Goal: Information Seeking & Learning: Check status

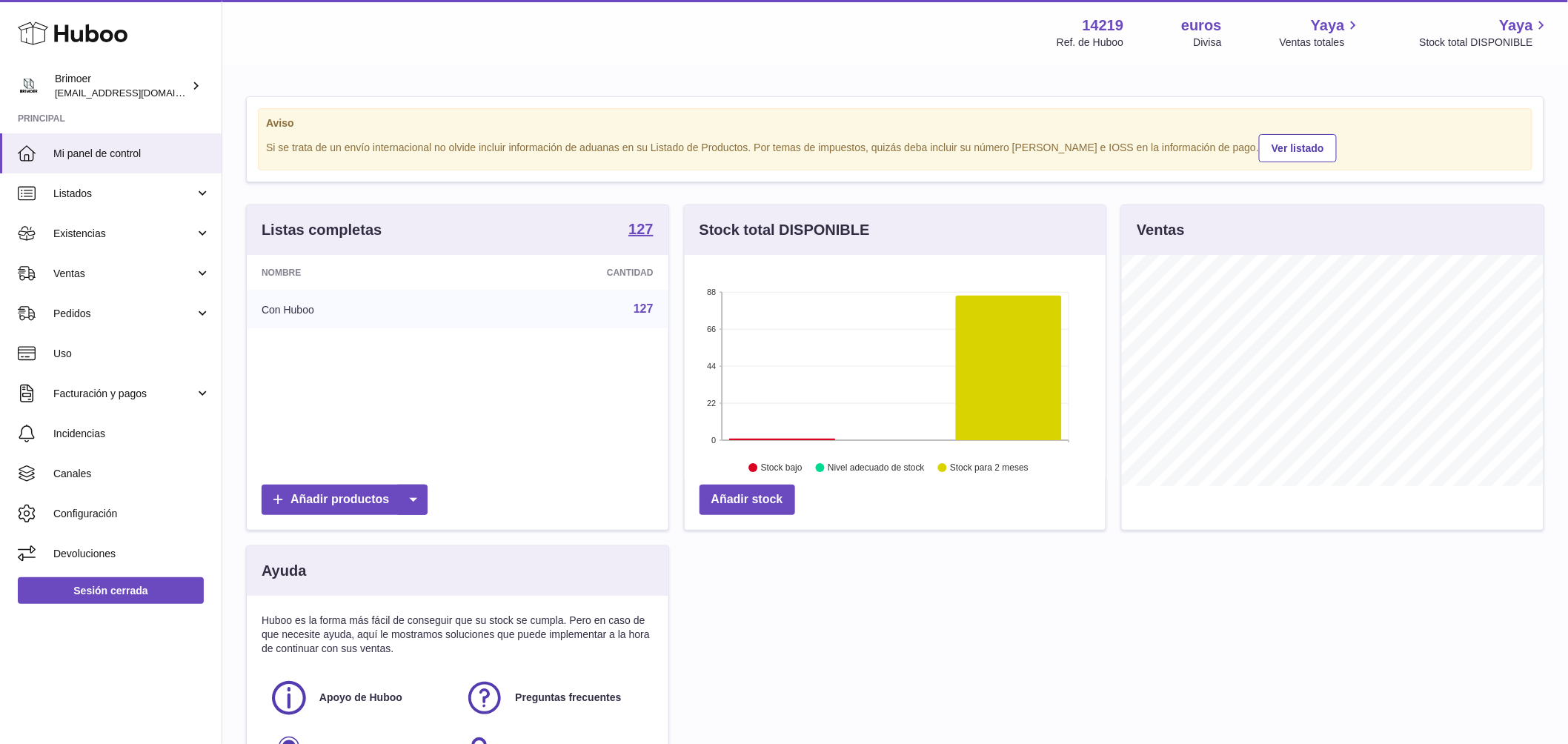
scroll to position [231, 421]
click at [139, 264] on link "Ventas" at bounding box center [111, 272] width 221 height 40
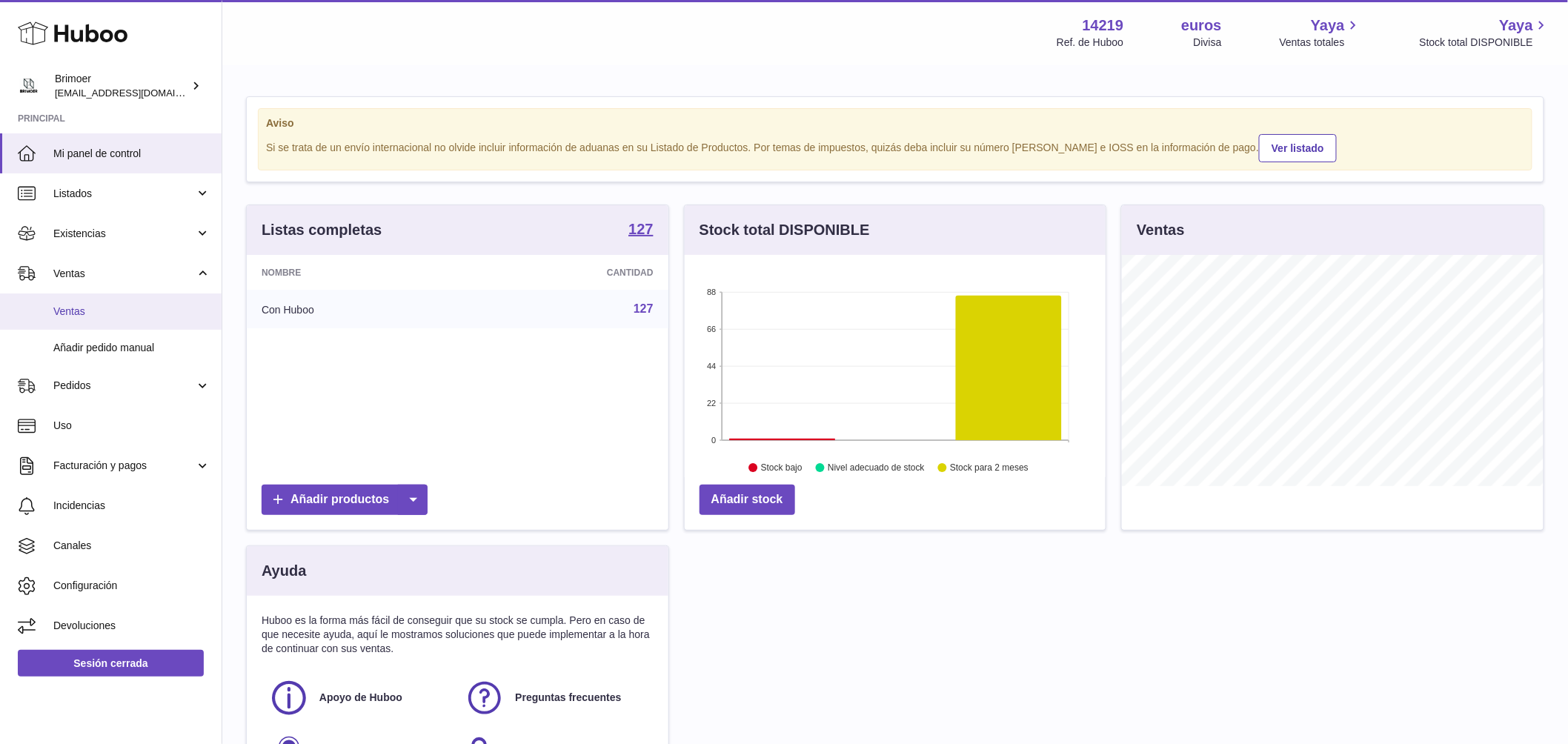
click at [115, 318] on link "Ventas" at bounding box center [111, 311] width 221 height 36
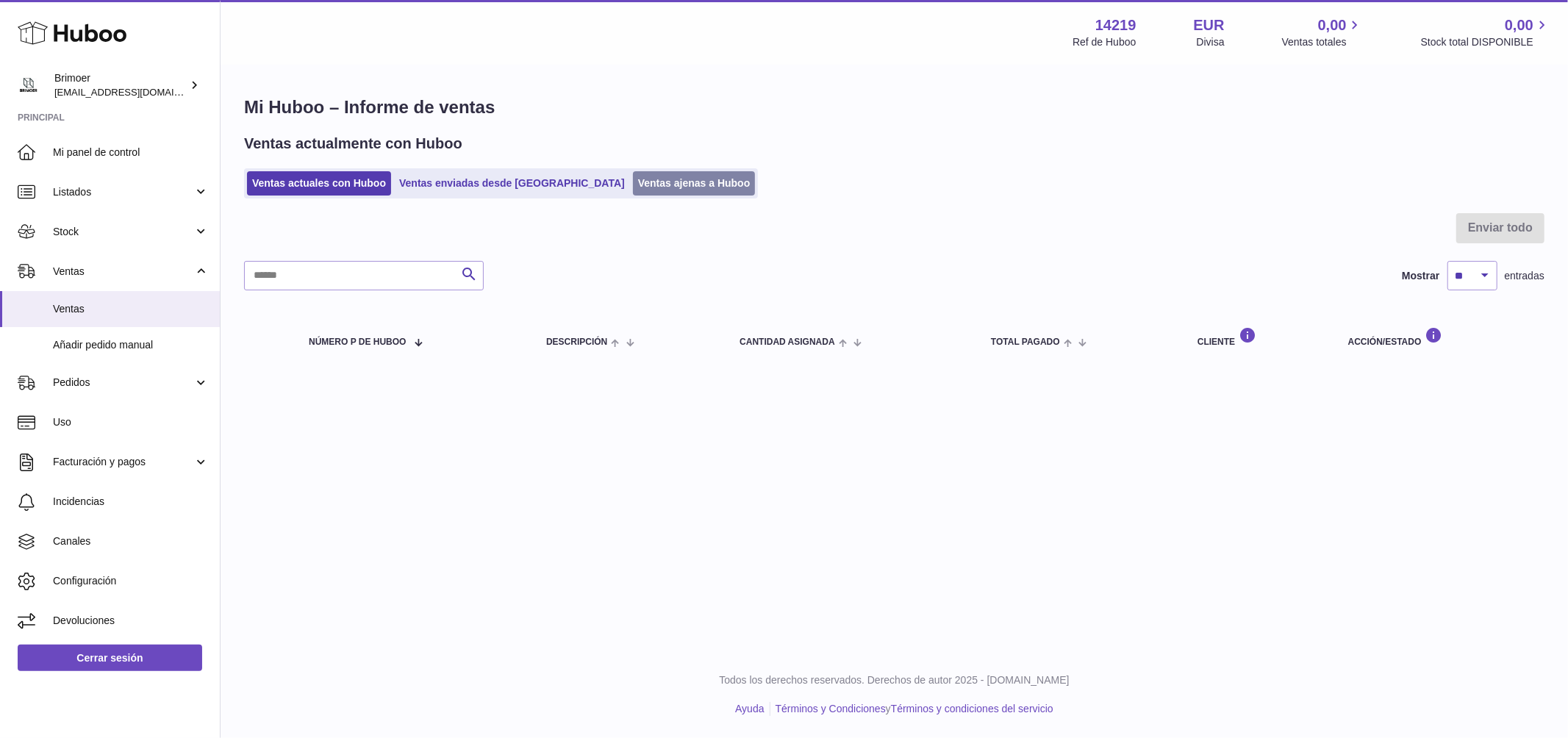
click at [633, 183] on link "Ventas ajenas a Huboo" at bounding box center [694, 183] width 123 height 25
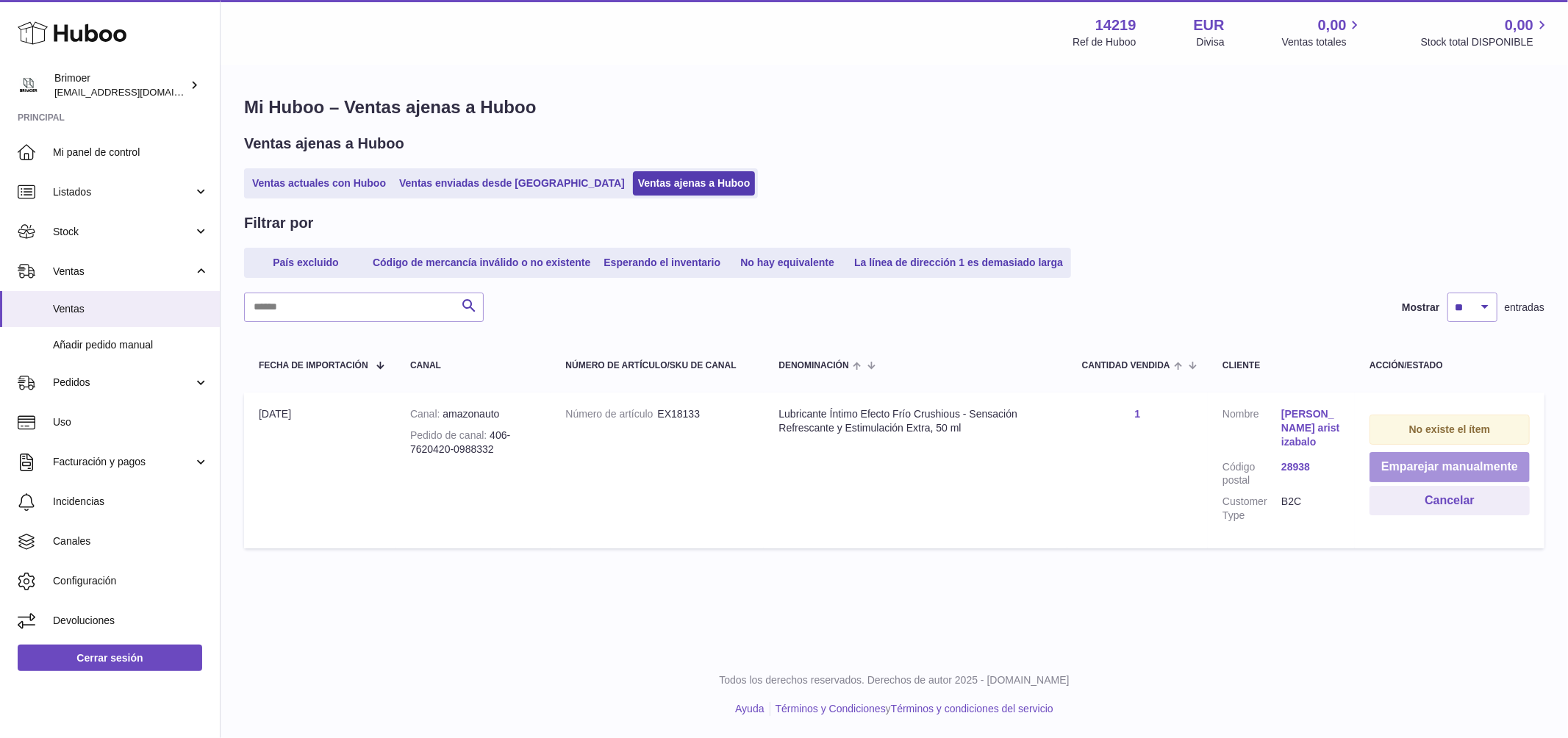
click at [1410, 469] on button "Emparejar manualmente" at bounding box center [1450, 467] width 161 height 30
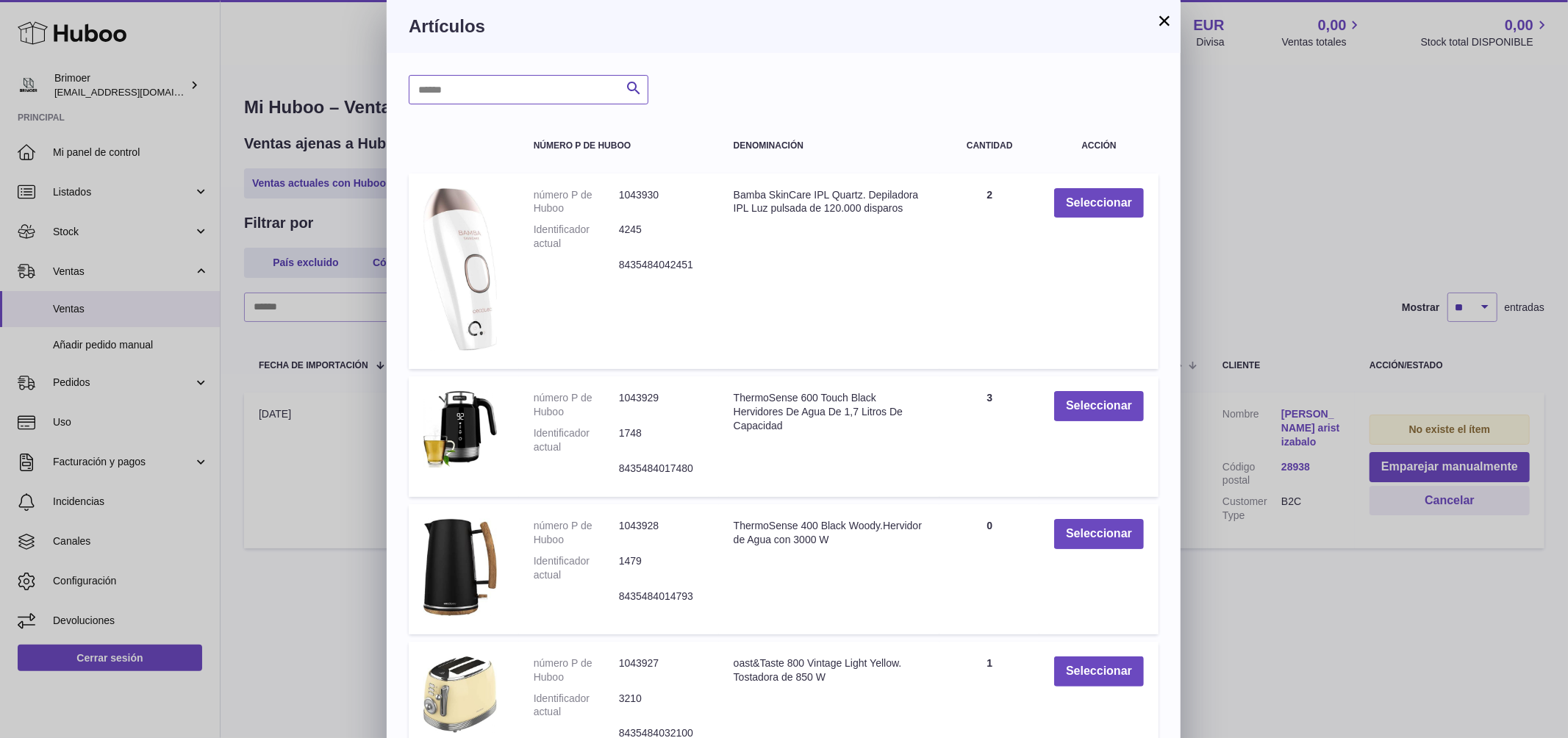
click at [422, 88] on input "text" at bounding box center [528, 90] width 240 height 30
type input "****"
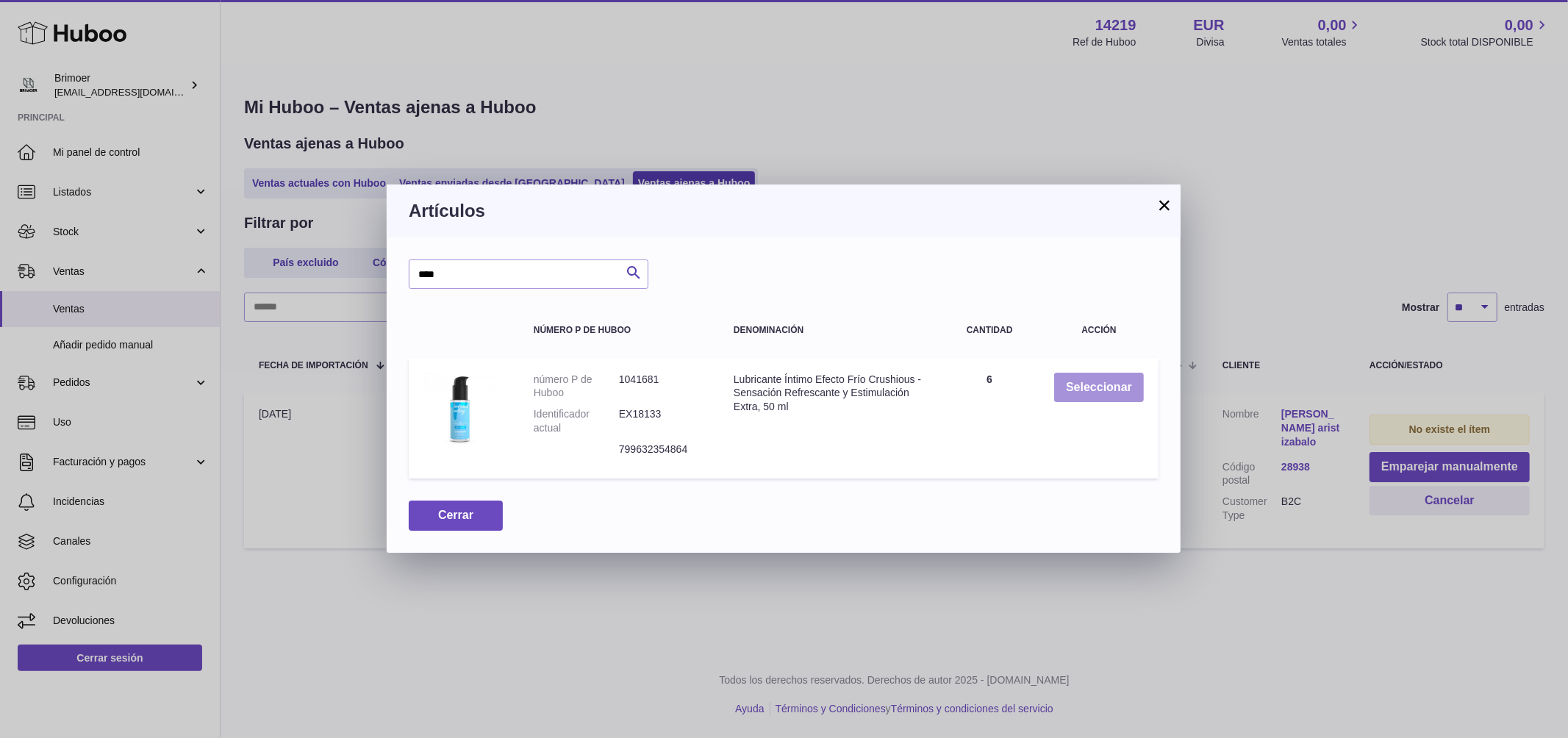
click at [1095, 383] on button "Seleccionar" at bounding box center [1099, 388] width 89 height 30
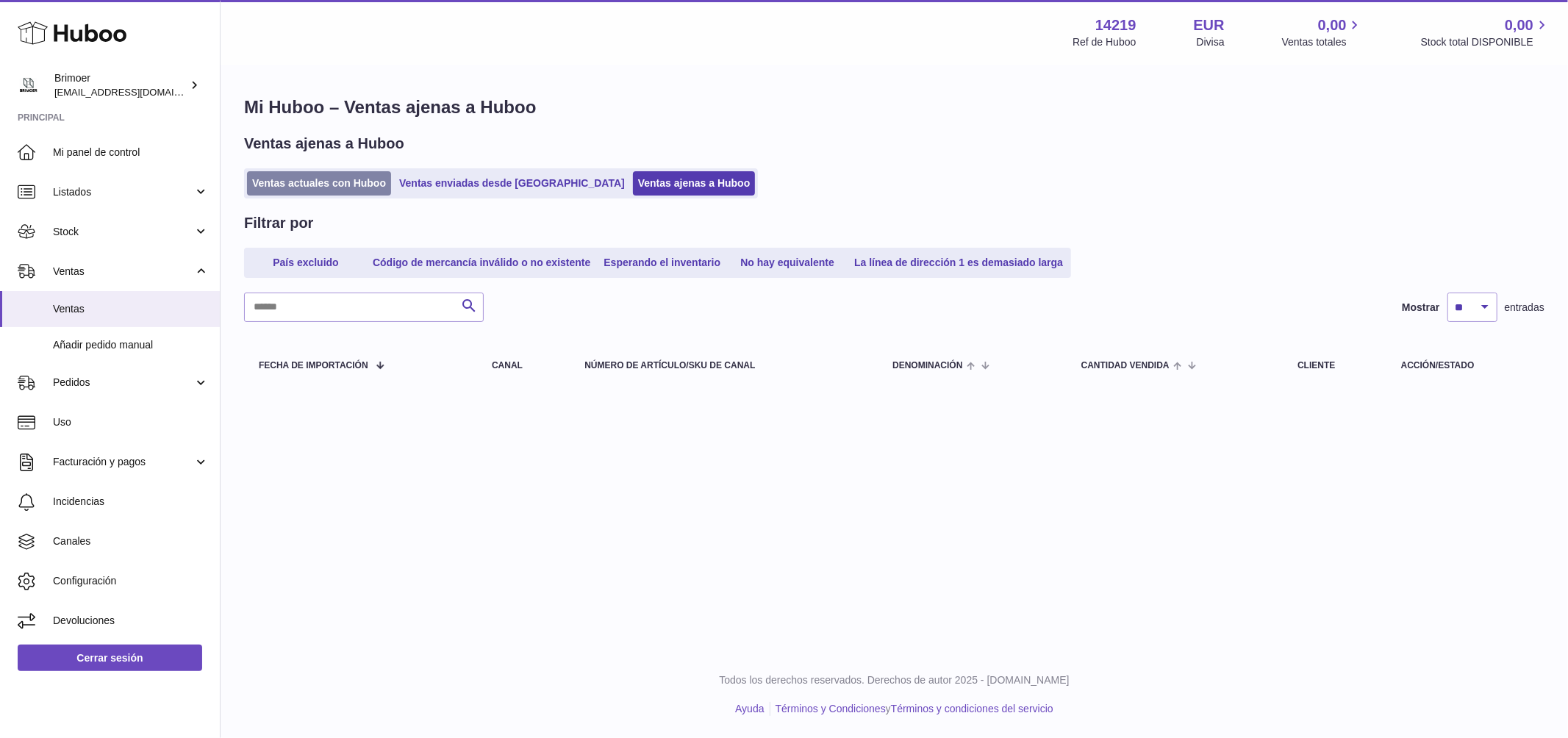
click at [283, 181] on link "Ventas actuales con Huboo" at bounding box center [319, 183] width 144 height 25
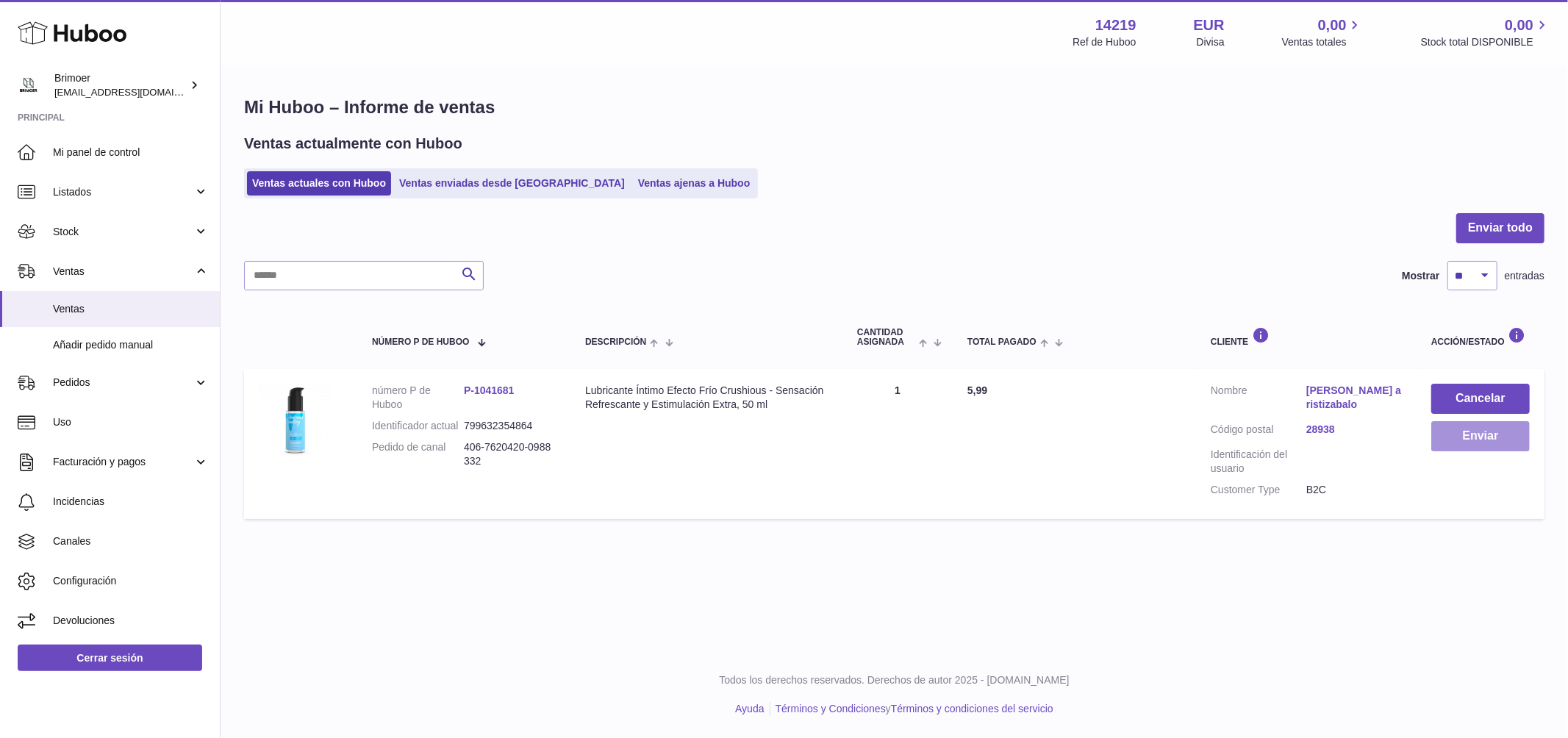
click at [1501, 433] on button "Enviar" at bounding box center [1480, 436] width 98 height 30
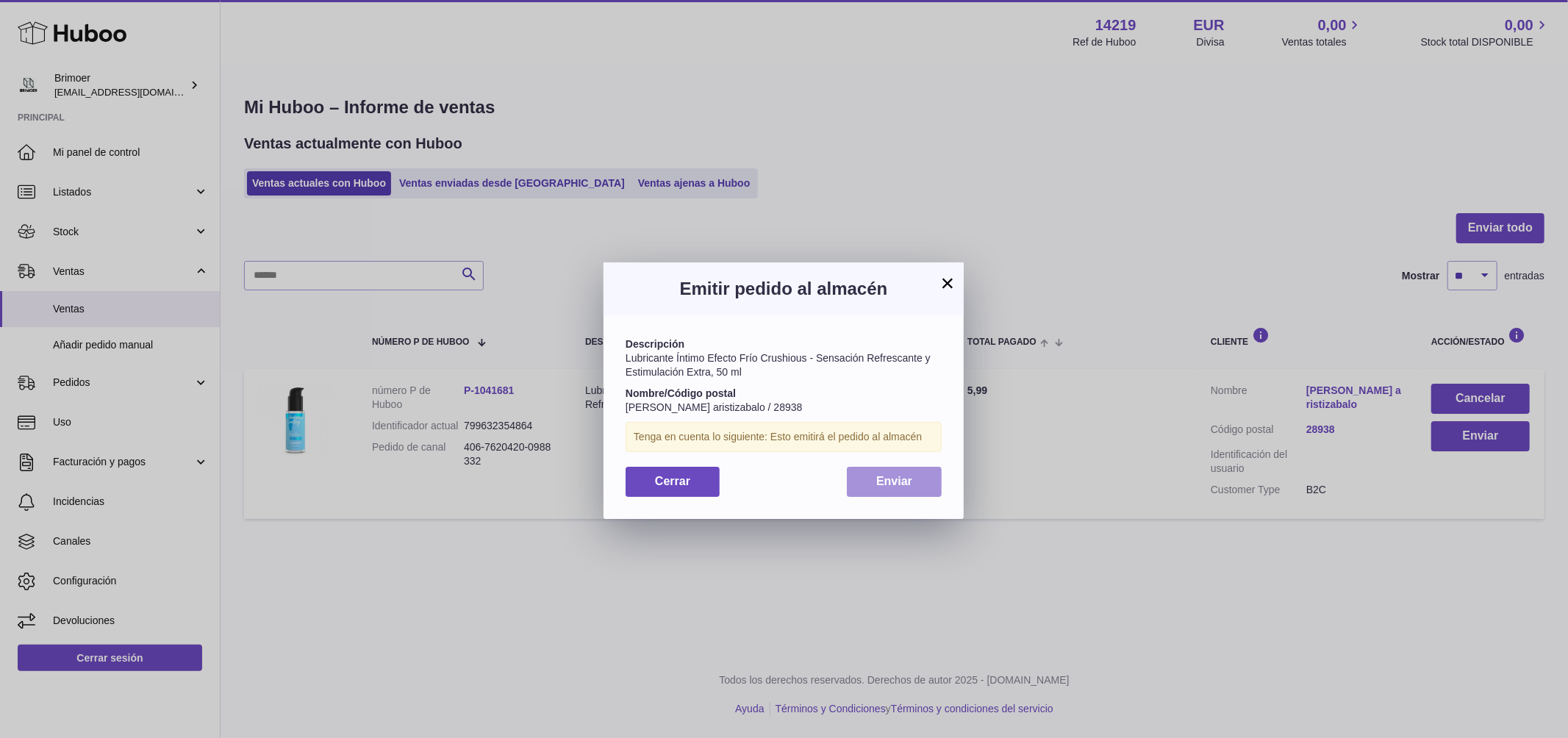
click at [899, 477] on span "Enviar" at bounding box center [893, 481] width 36 height 12
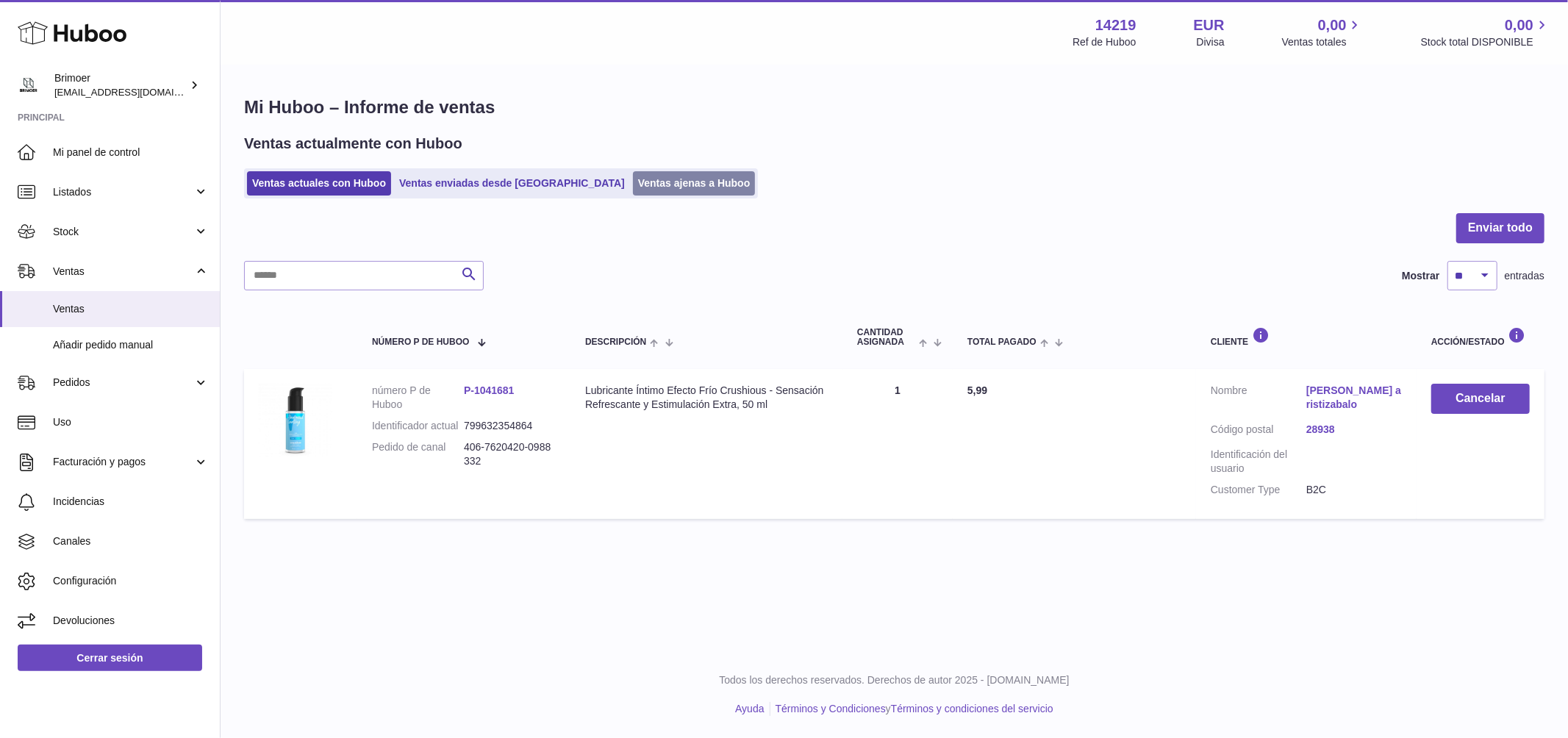
click at [633, 177] on link "Ventas ajenas a Huboo" at bounding box center [694, 183] width 123 height 25
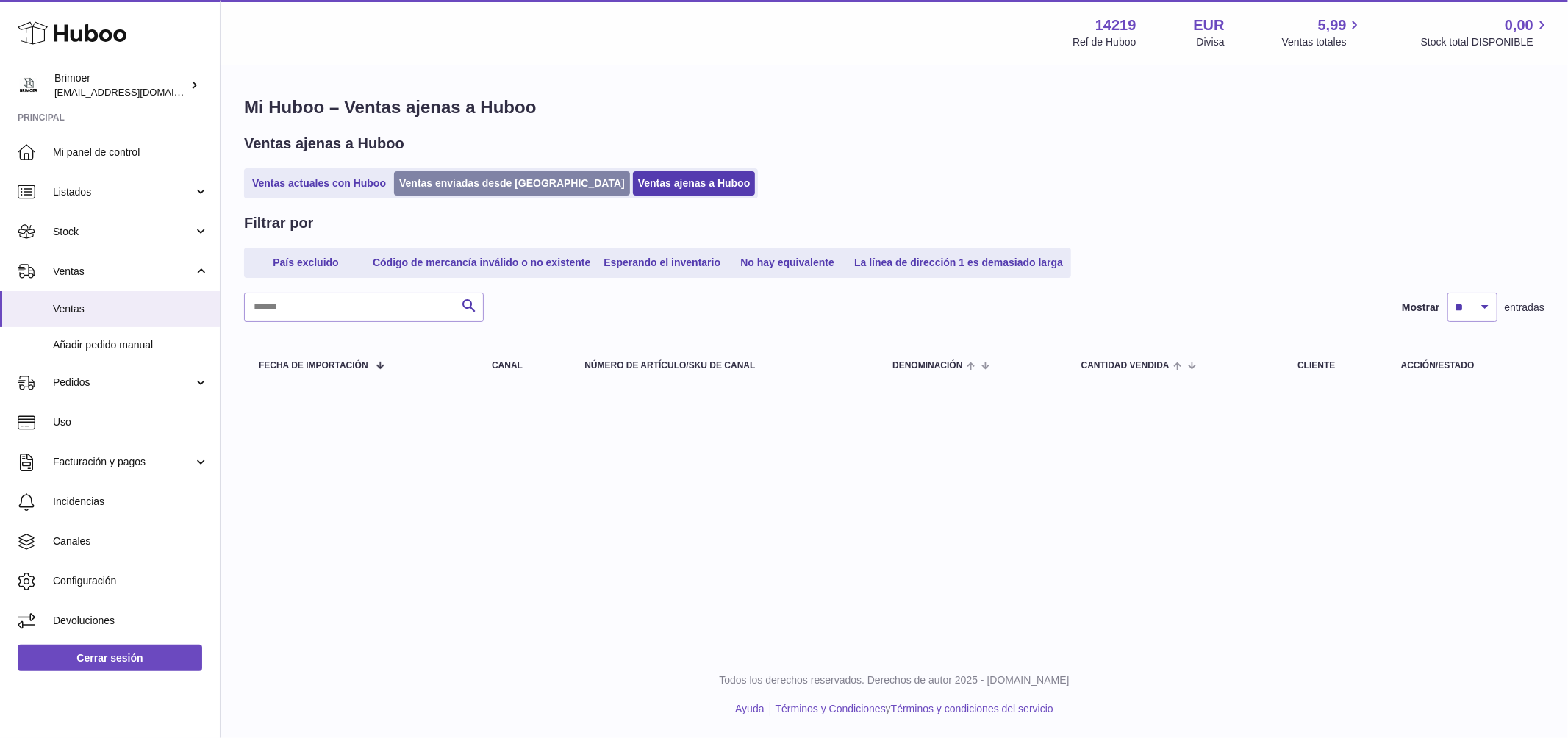
click at [426, 182] on link "Ventas enviadas desde [GEOGRAPHIC_DATA]" at bounding box center [512, 183] width 236 height 25
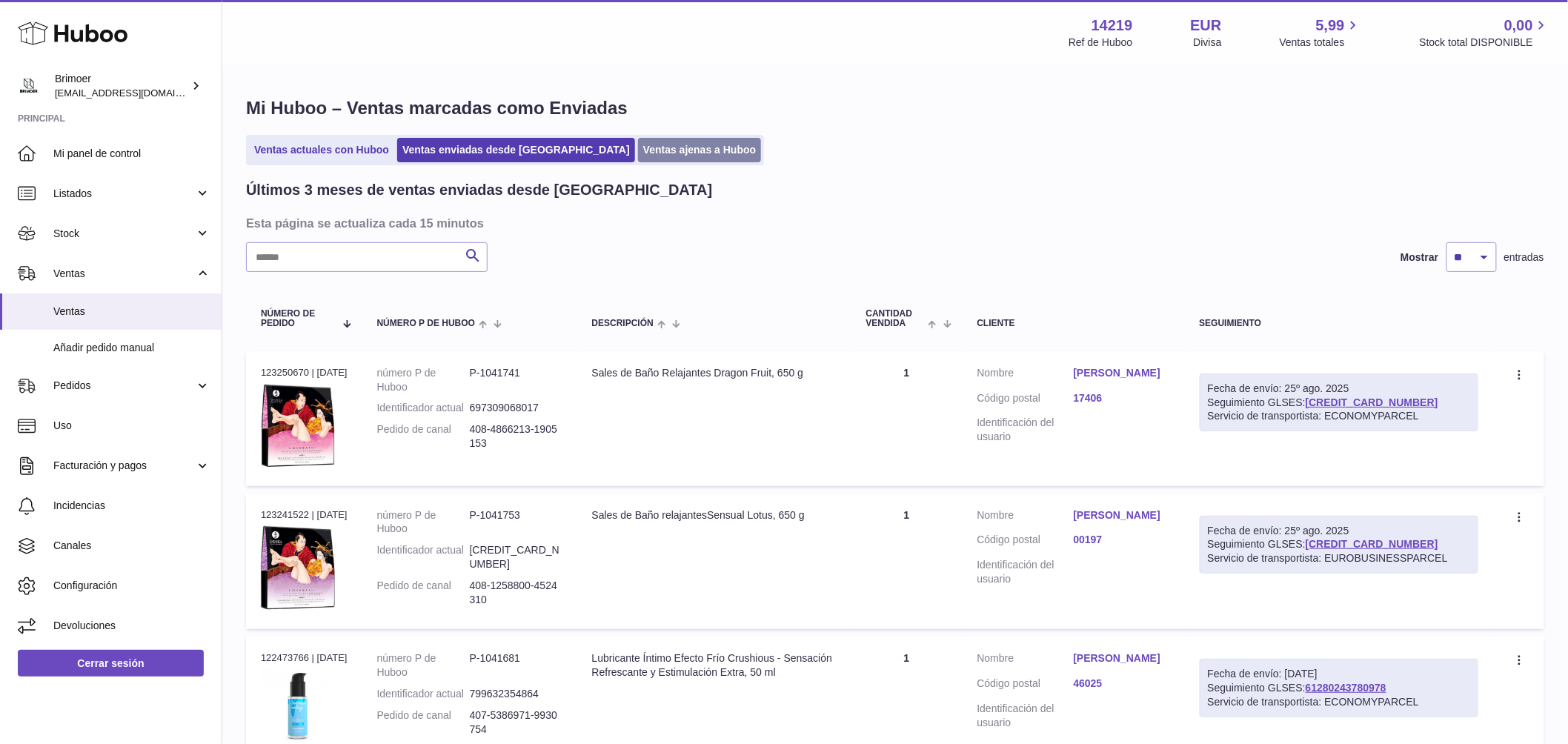
click at [638, 144] on link "Ventas ajenas a Huboo" at bounding box center [700, 150] width 124 height 25
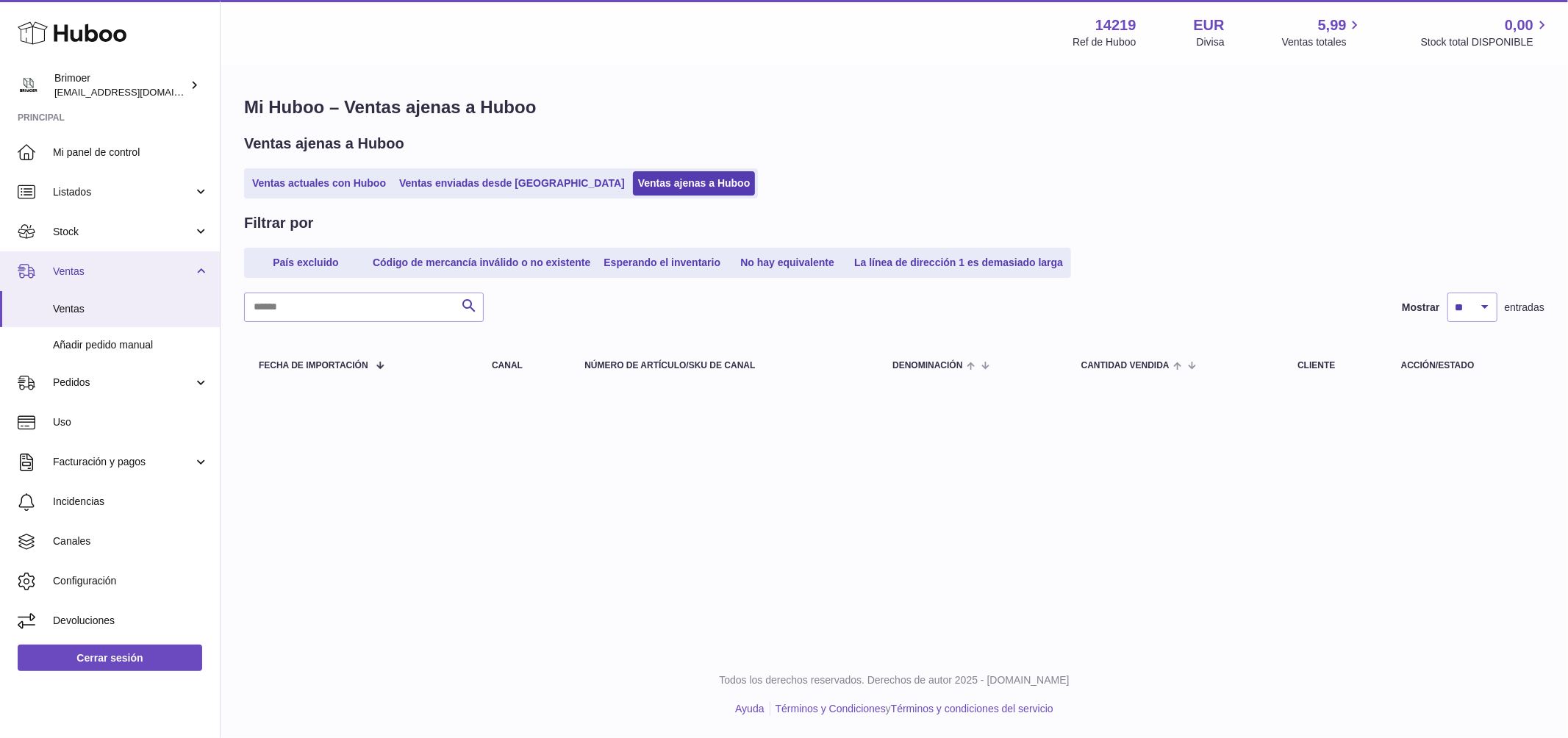
click at [105, 268] on span "Ventas" at bounding box center [123, 272] width 140 height 14
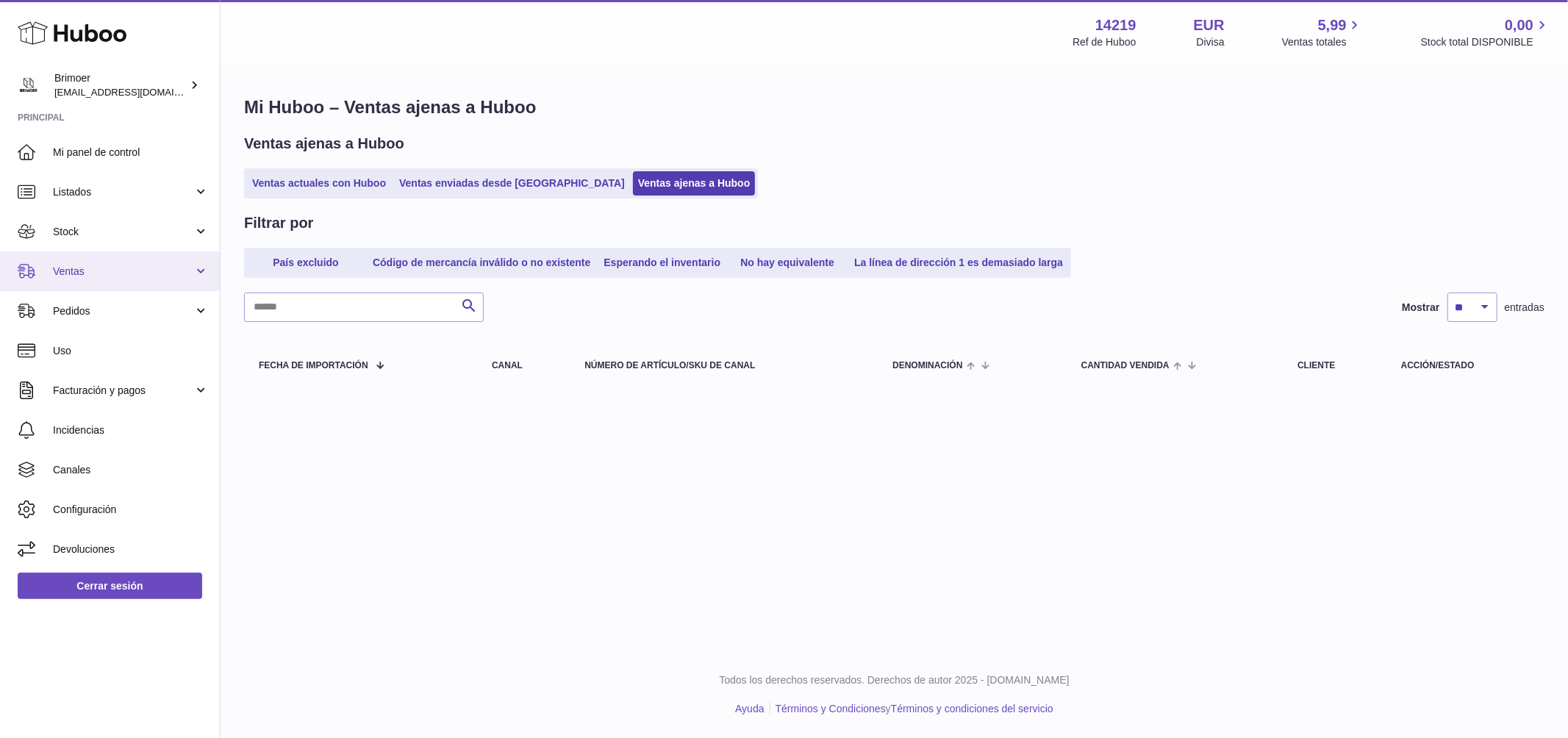
click at [105, 268] on span "Ventas" at bounding box center [123, 272] width 140 height 14
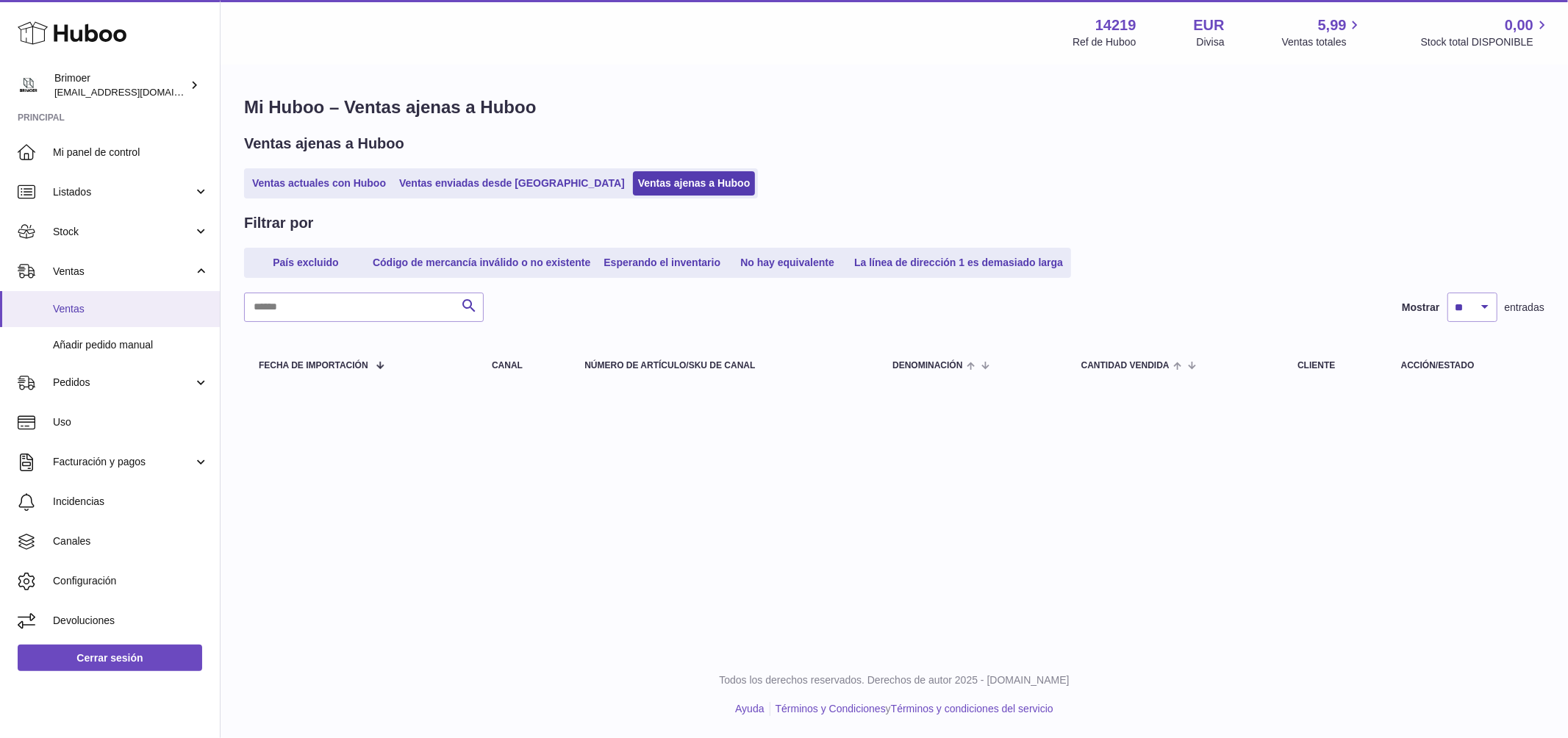
click at [96, 310] on span "Ventas" at bounding box center [131, 309] width 156 height 14
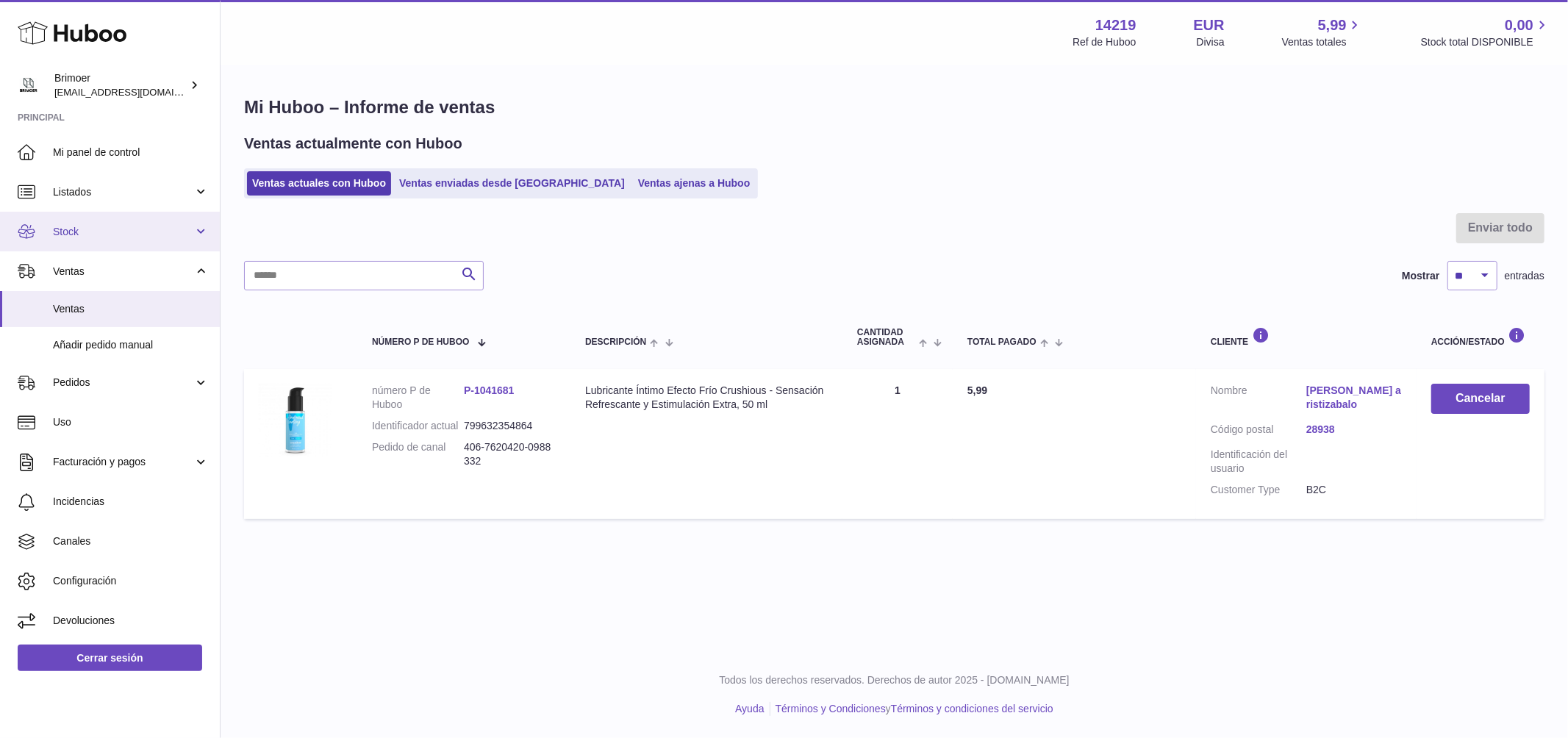
click at [94, 225] on span "Stock" at bounding box center [123, 232] width 140 height 14
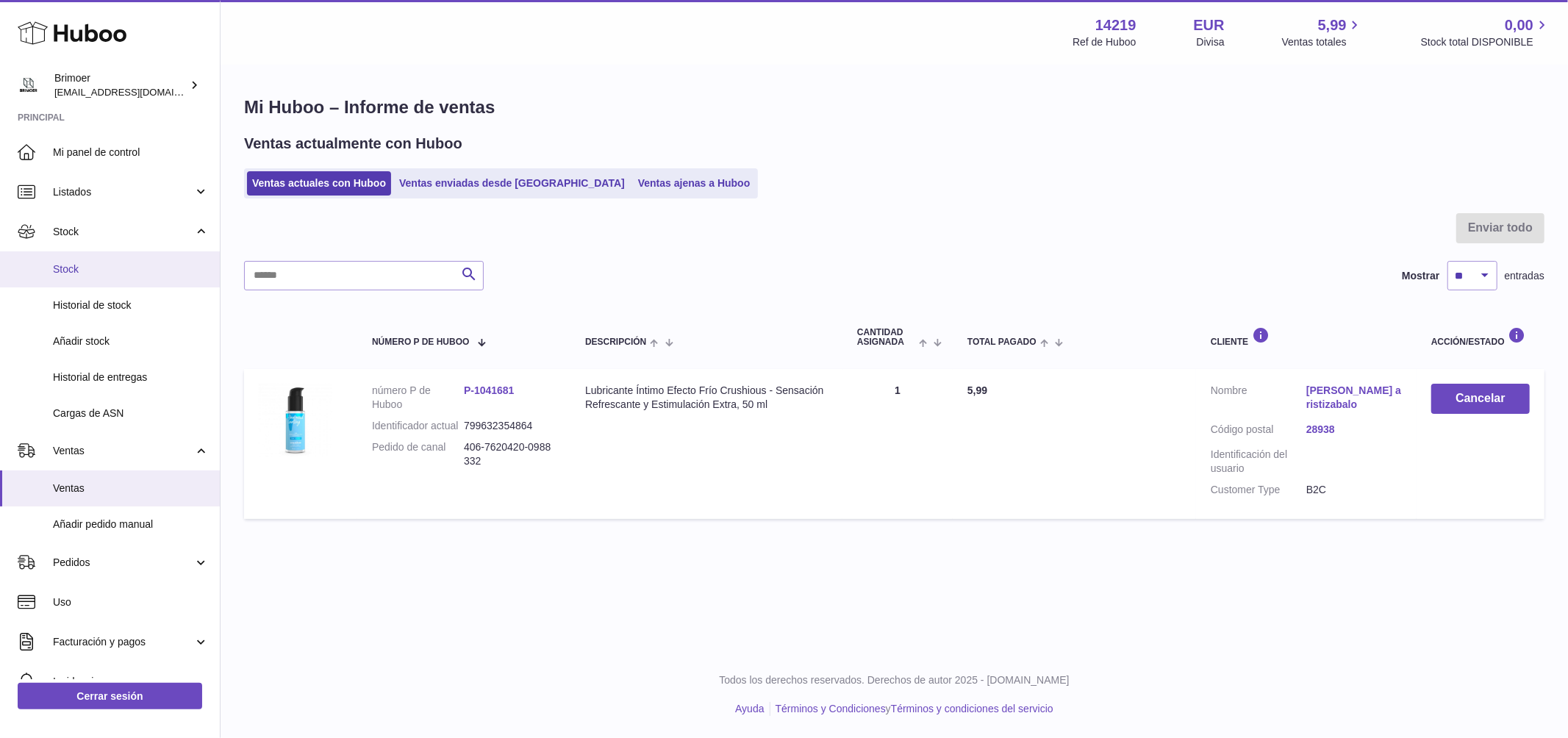
click at [86, 268] on span "Stock" at bounding box center [131, 269] width 156 height 14
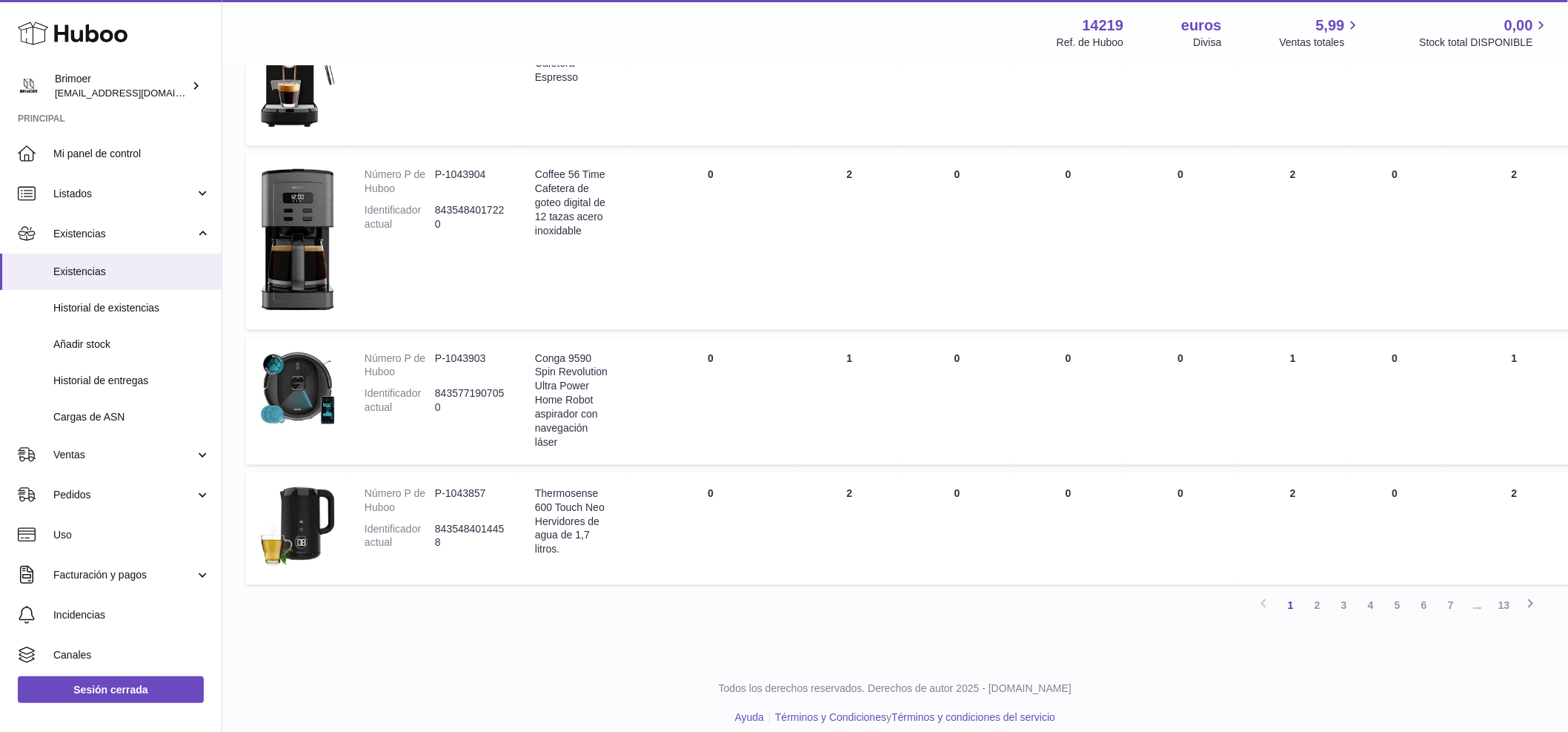
scroll to position [1160, 0]
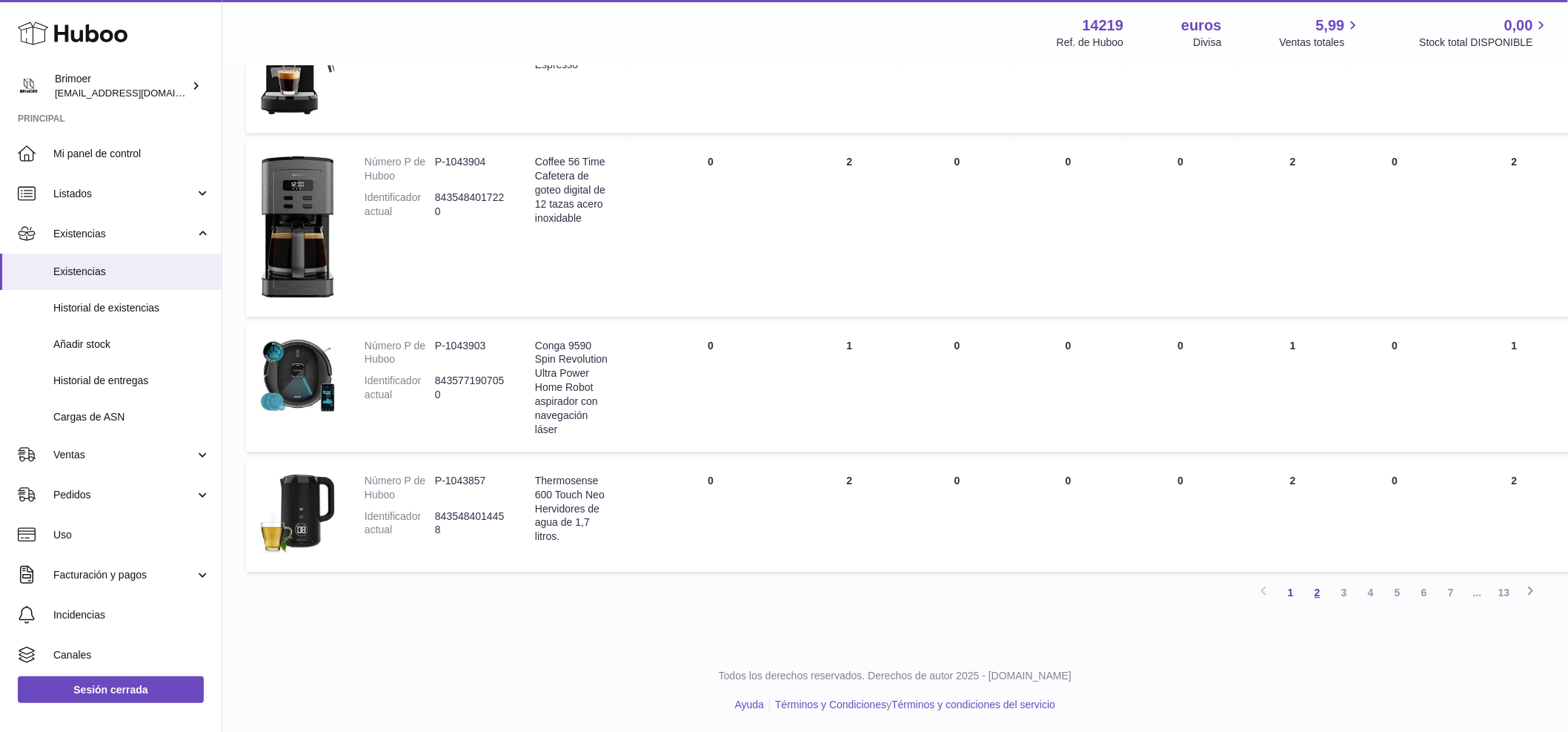
click at [1316, 592] on font "2" at bounding box center [1318, 592] width 6 height 12
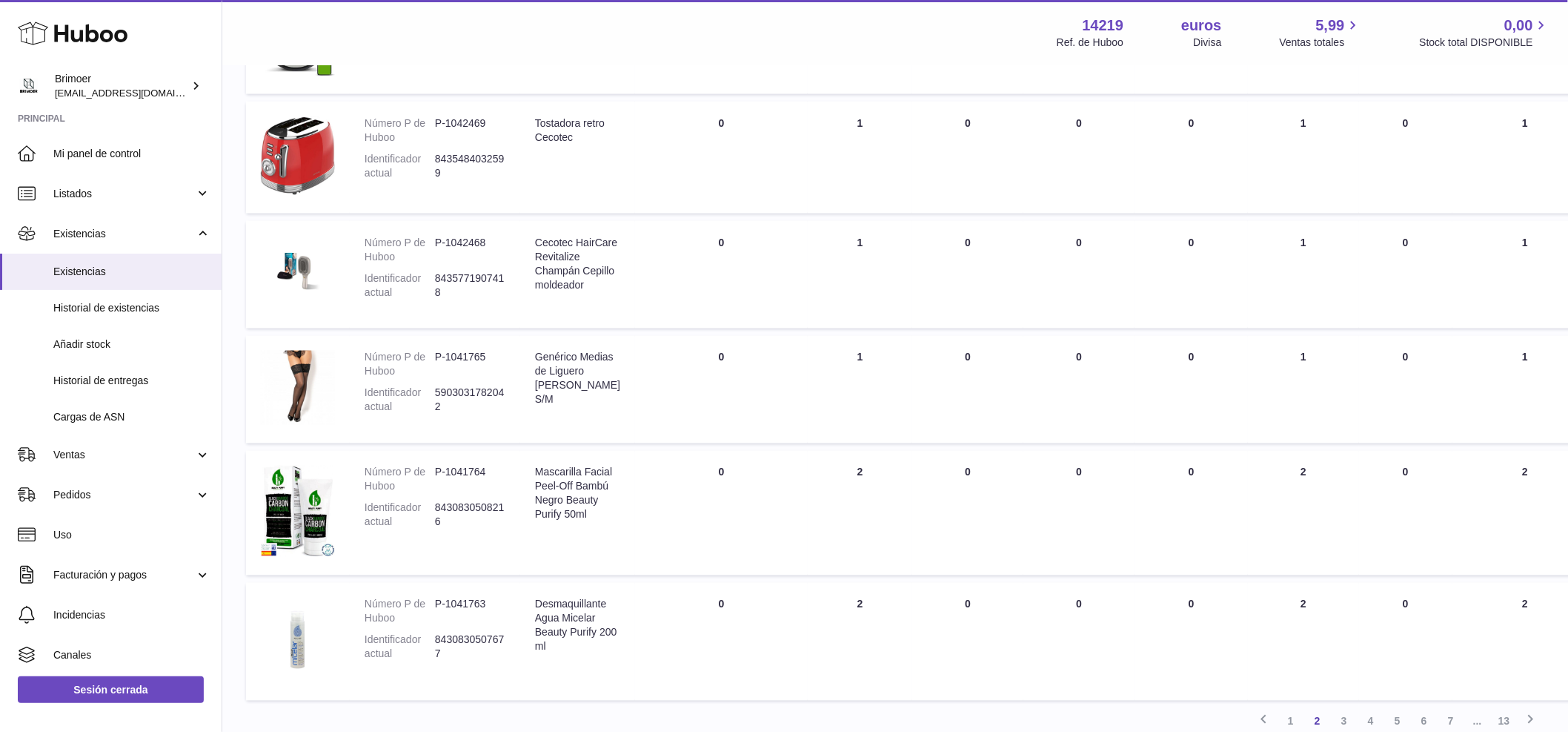
scroll to position [906, 0]
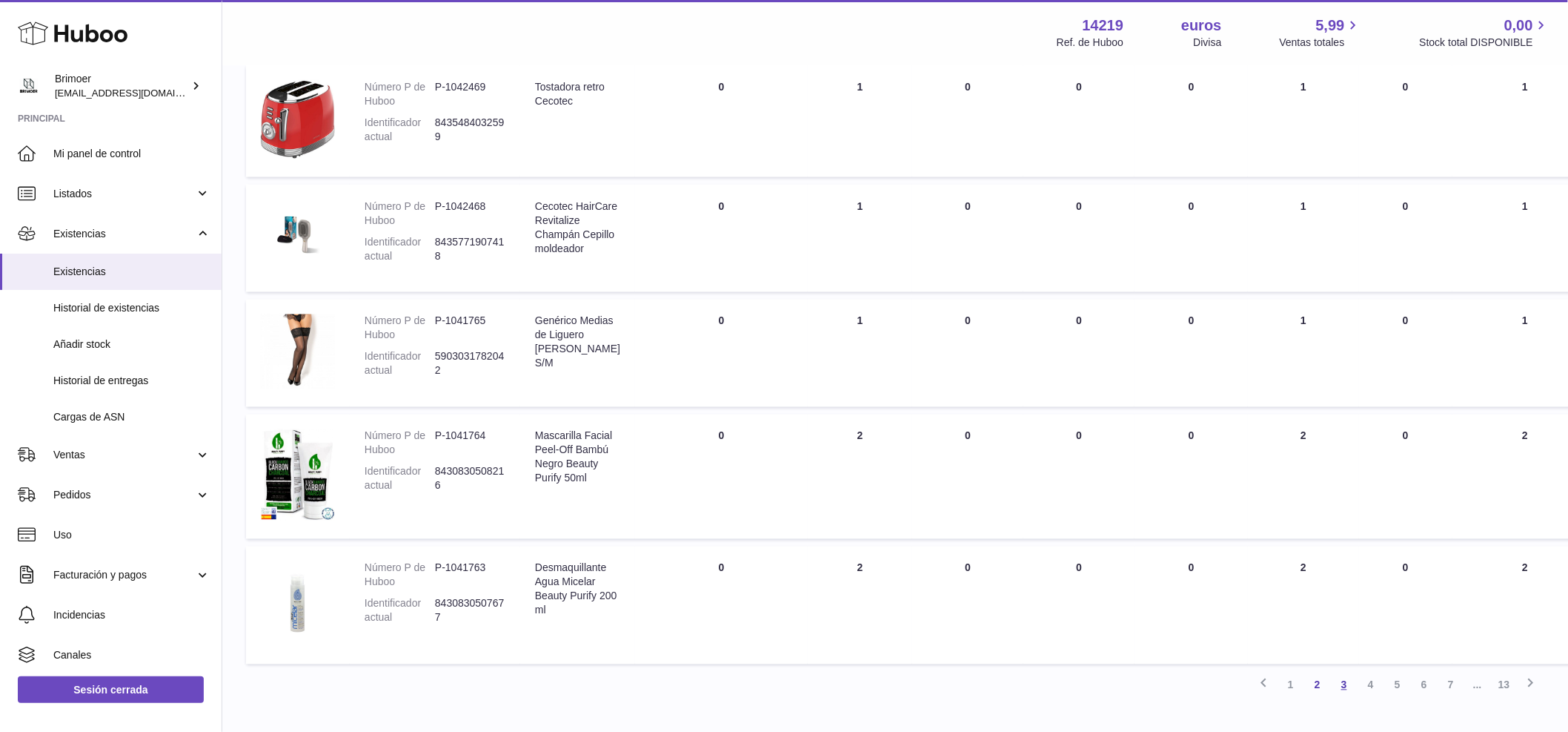
click at [1349, 698] on link "3" at bounding box center [1344, 685] width 27 height 27
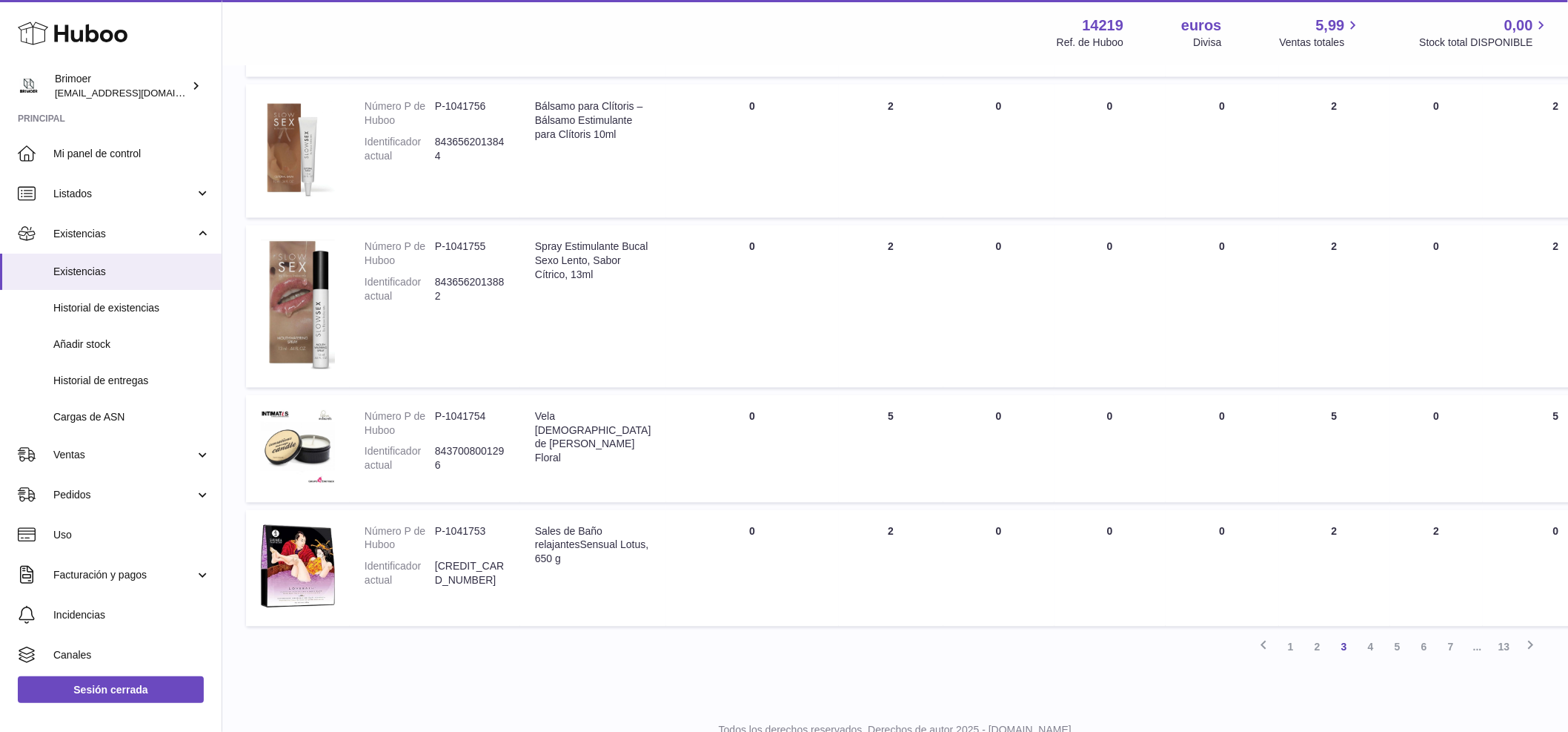
scroll to position [1014, 0]
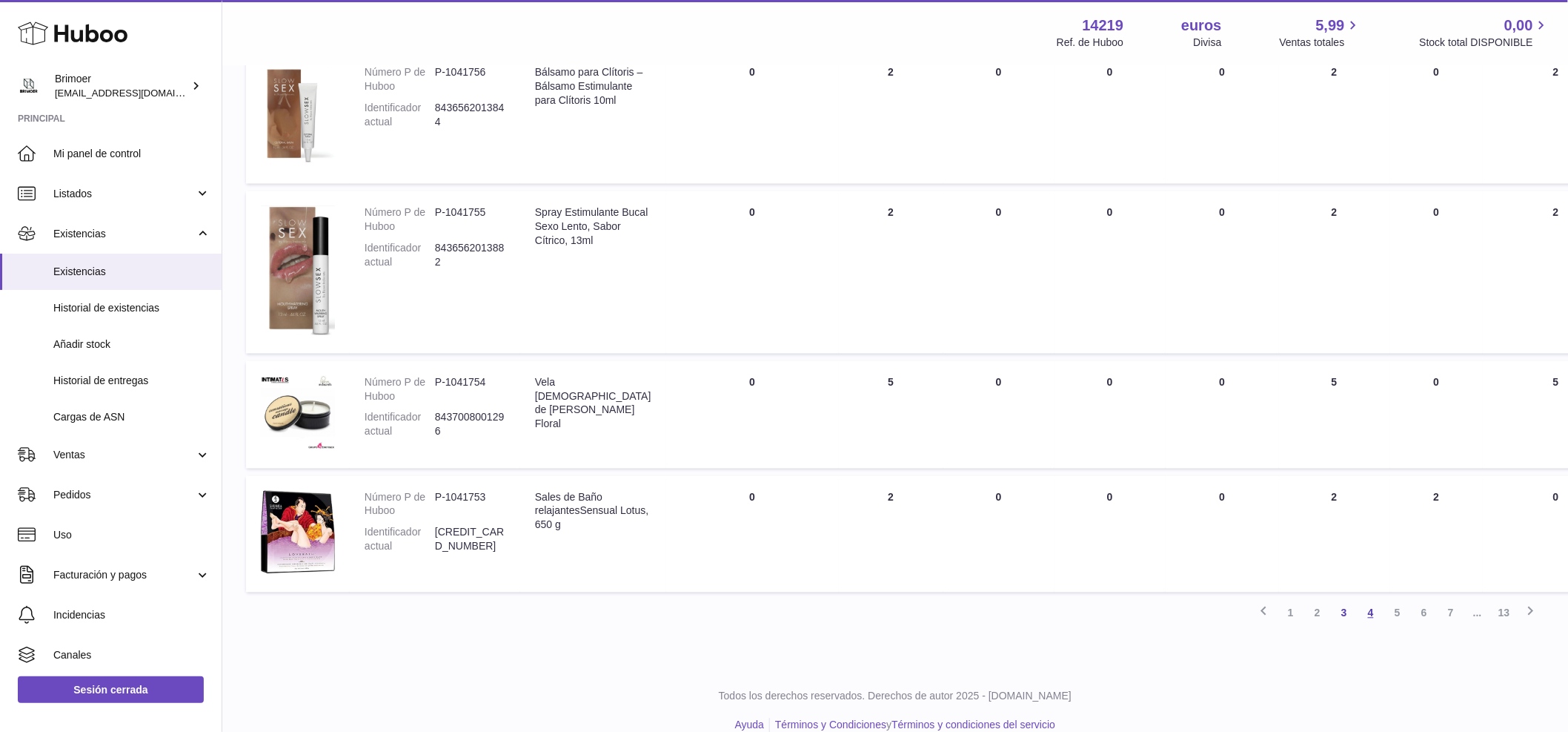
click at [1377, 610] on link "4" at bounding box center [1372, 613] width 27 height 27
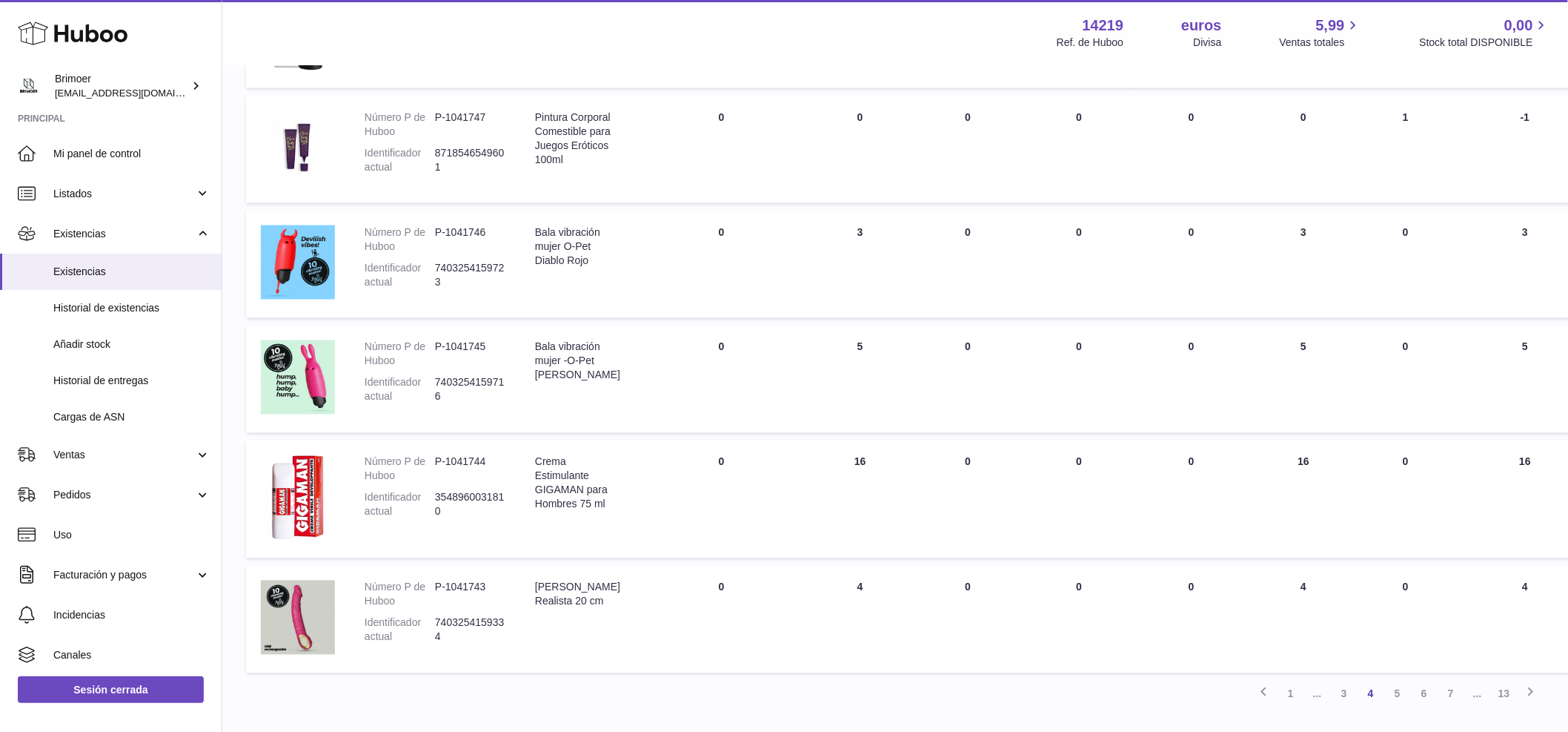
scroll to position [856, 0]
click at [1397, 688] on font "5" at bounding box center [1397, 693] width 6 height 12
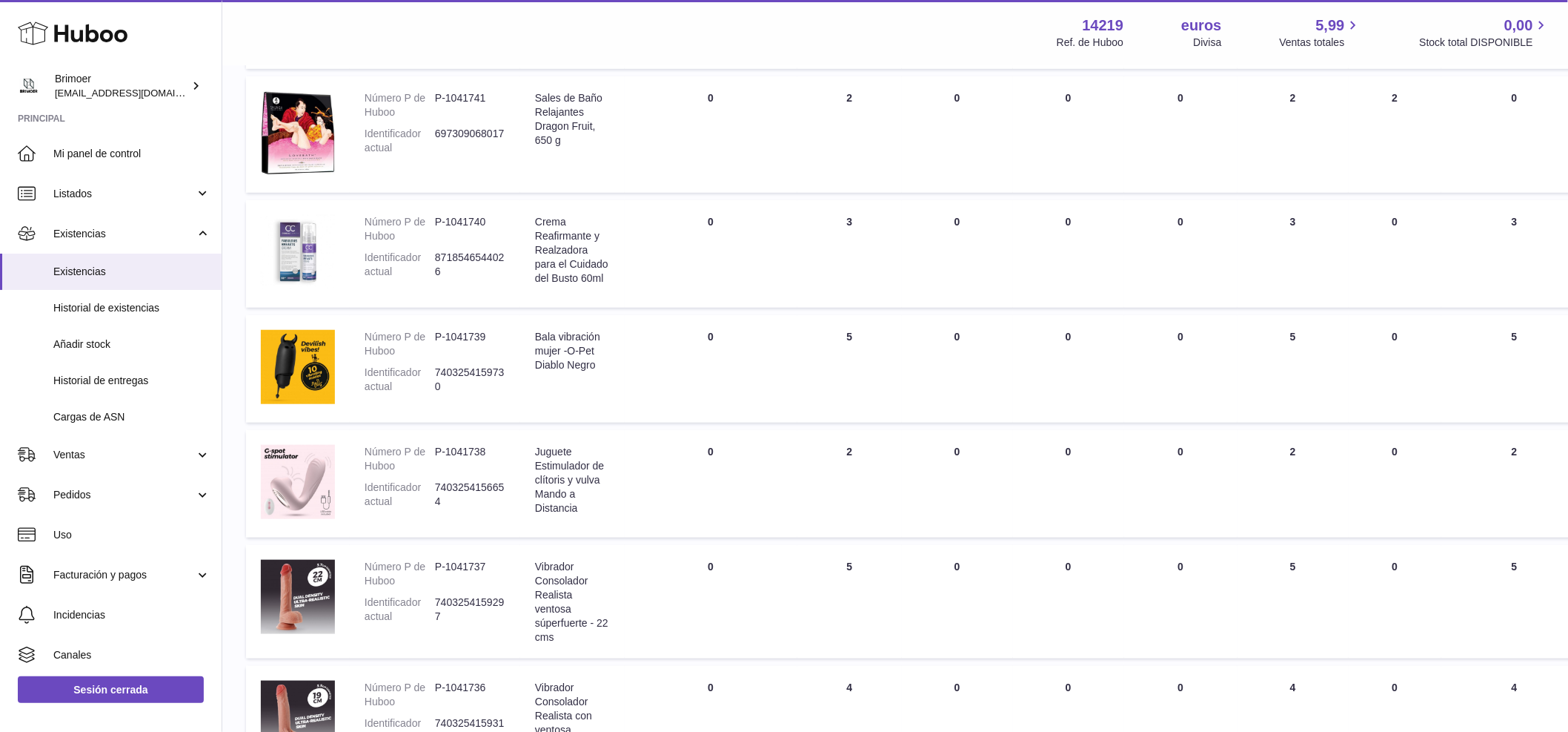
scroll to position [378, 0]
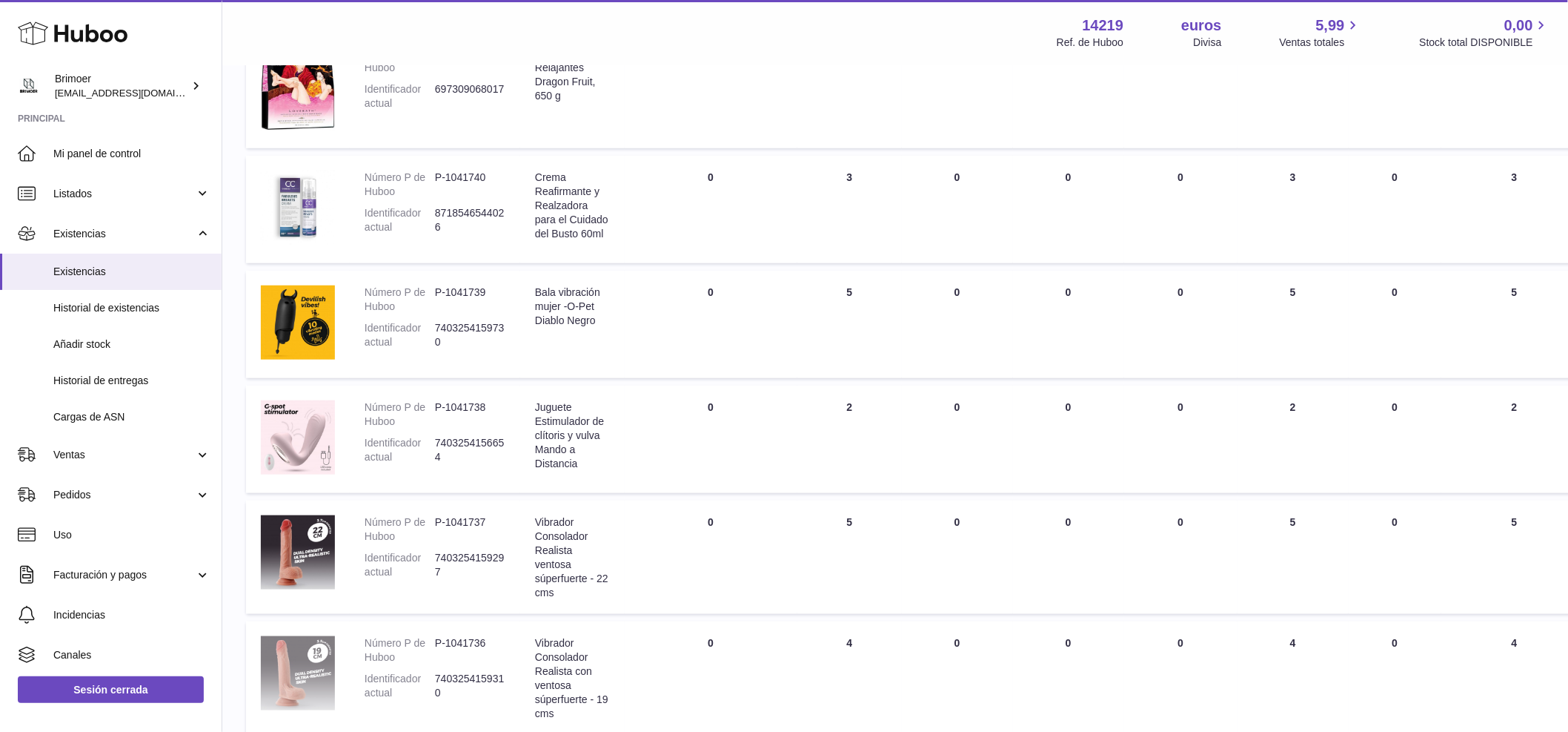
click at [311, 673] on img at bounding box center [298, 674] width 74 height 74
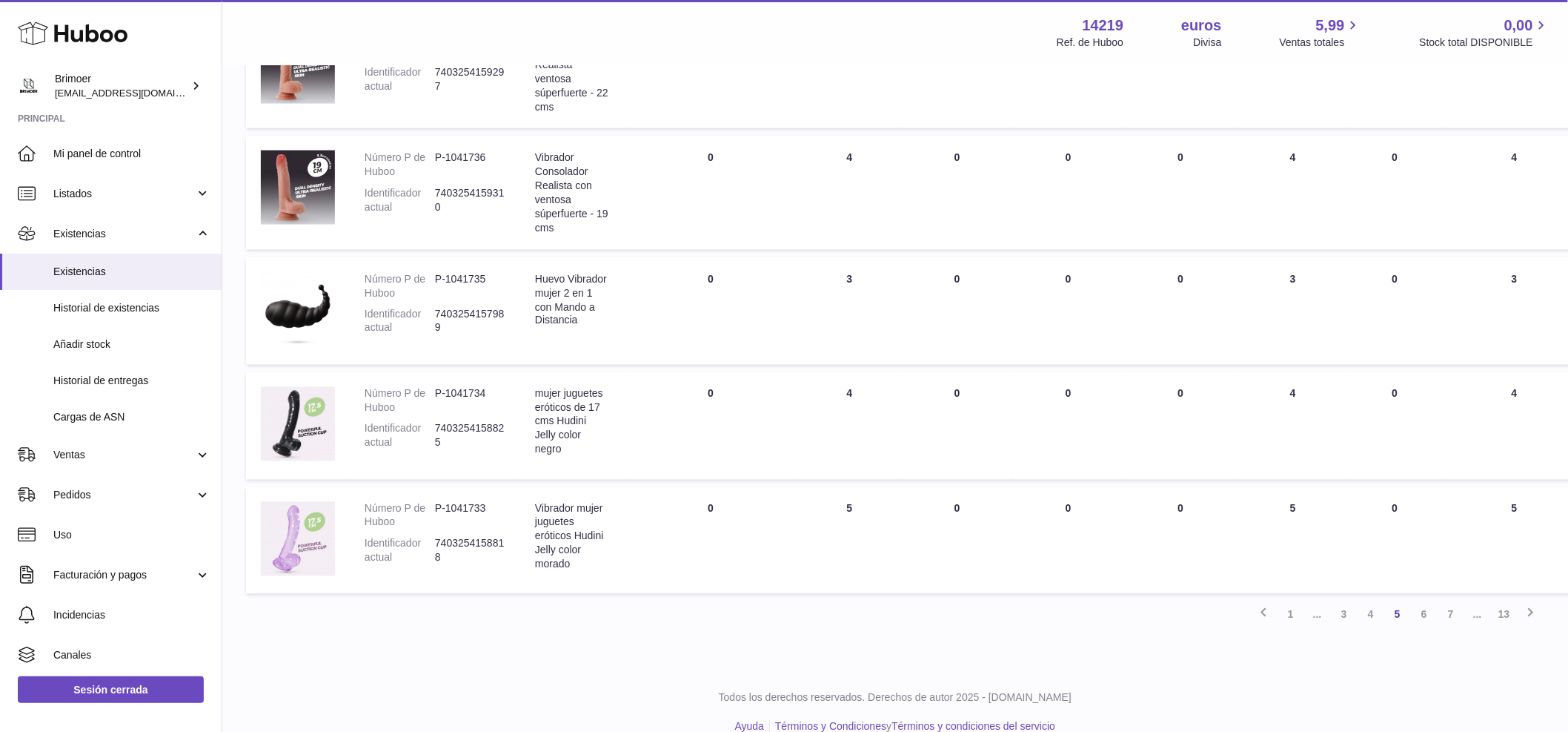
scroll to position [884, 0]
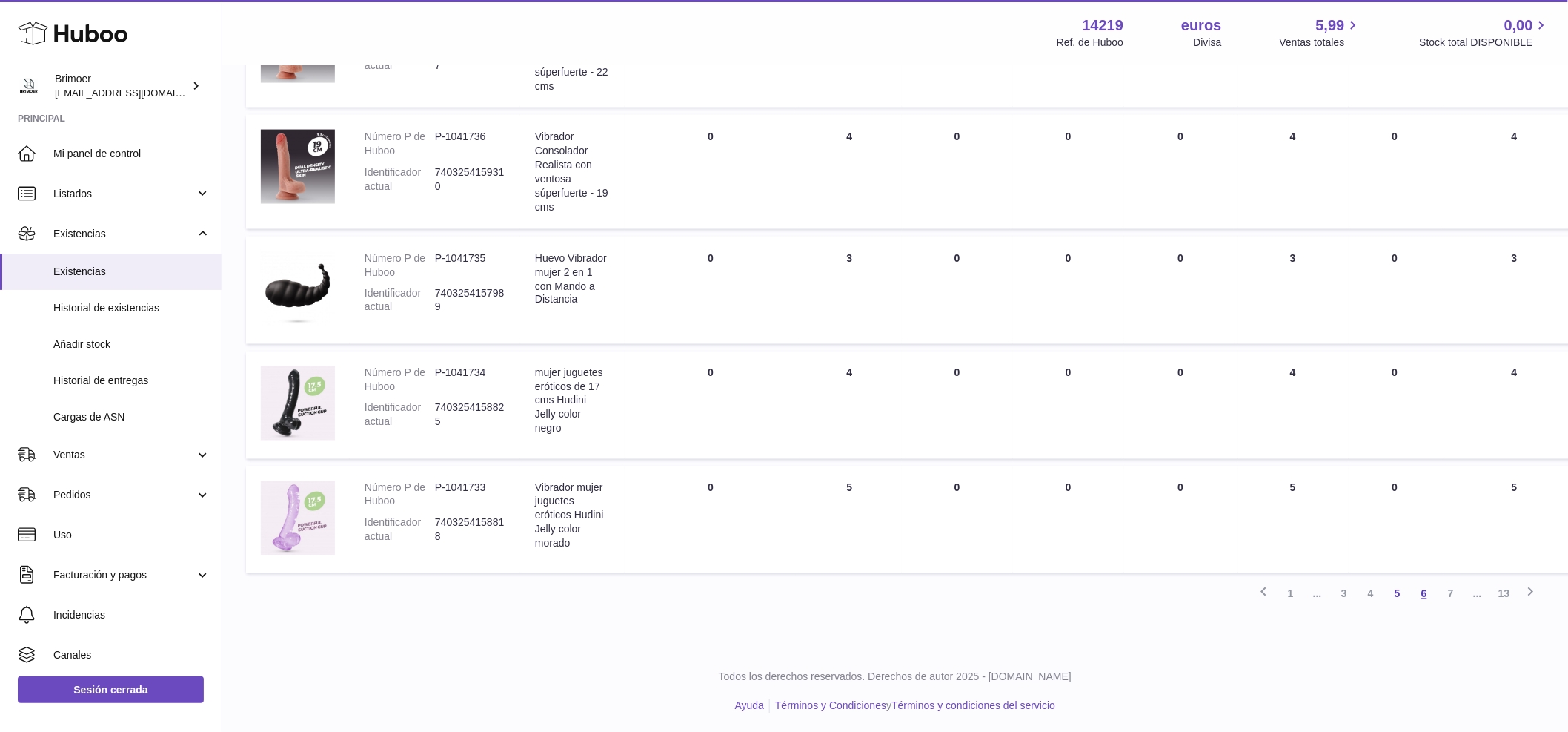
click at [1422, 590] on font "6" at bounding box center [1425, 593] width 6 height 12
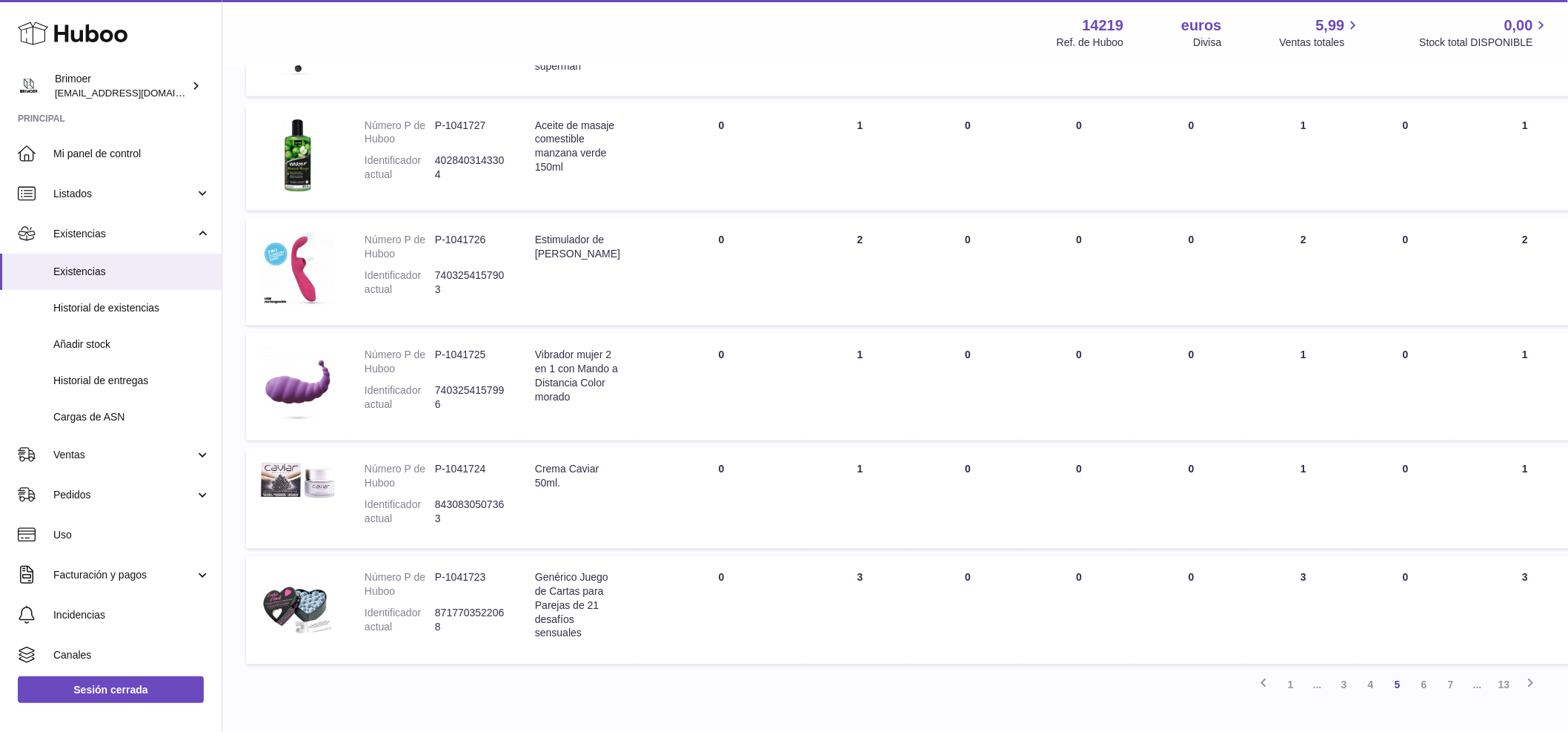
scroll to position [826, 0]
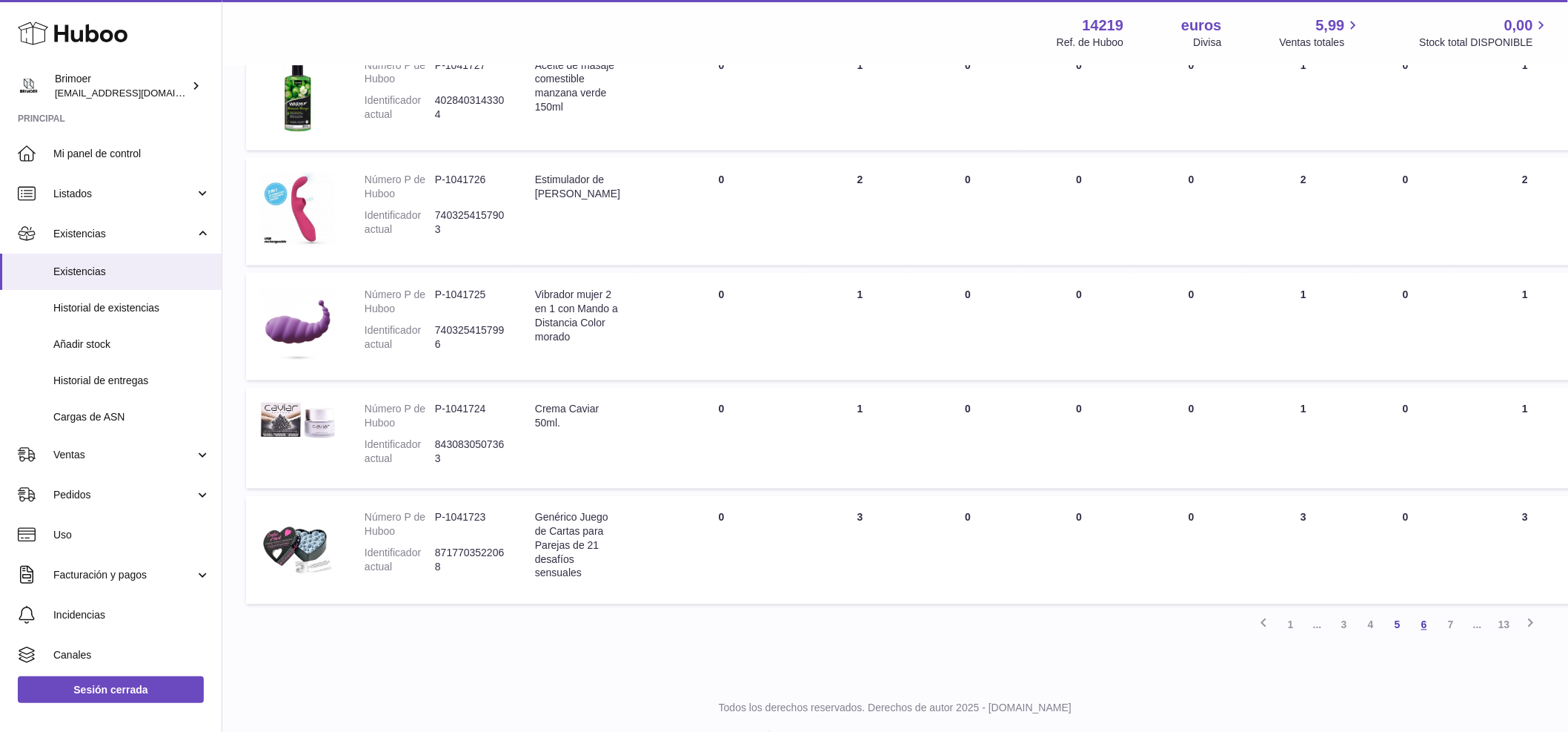
click at [1426, 619] on font "6" at bounding box center [1425, 624] width 6 height 12
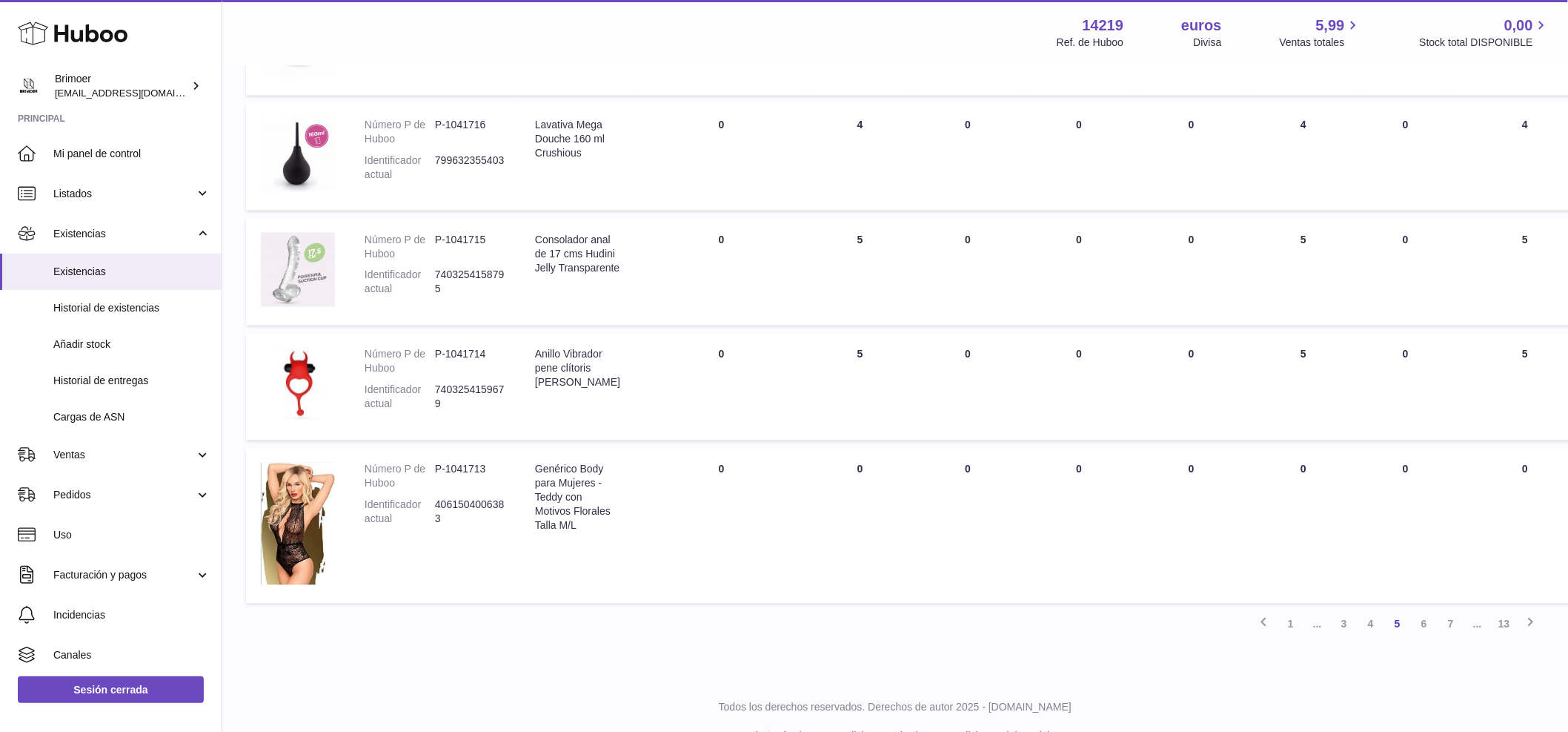
scroll to position [929, 0]
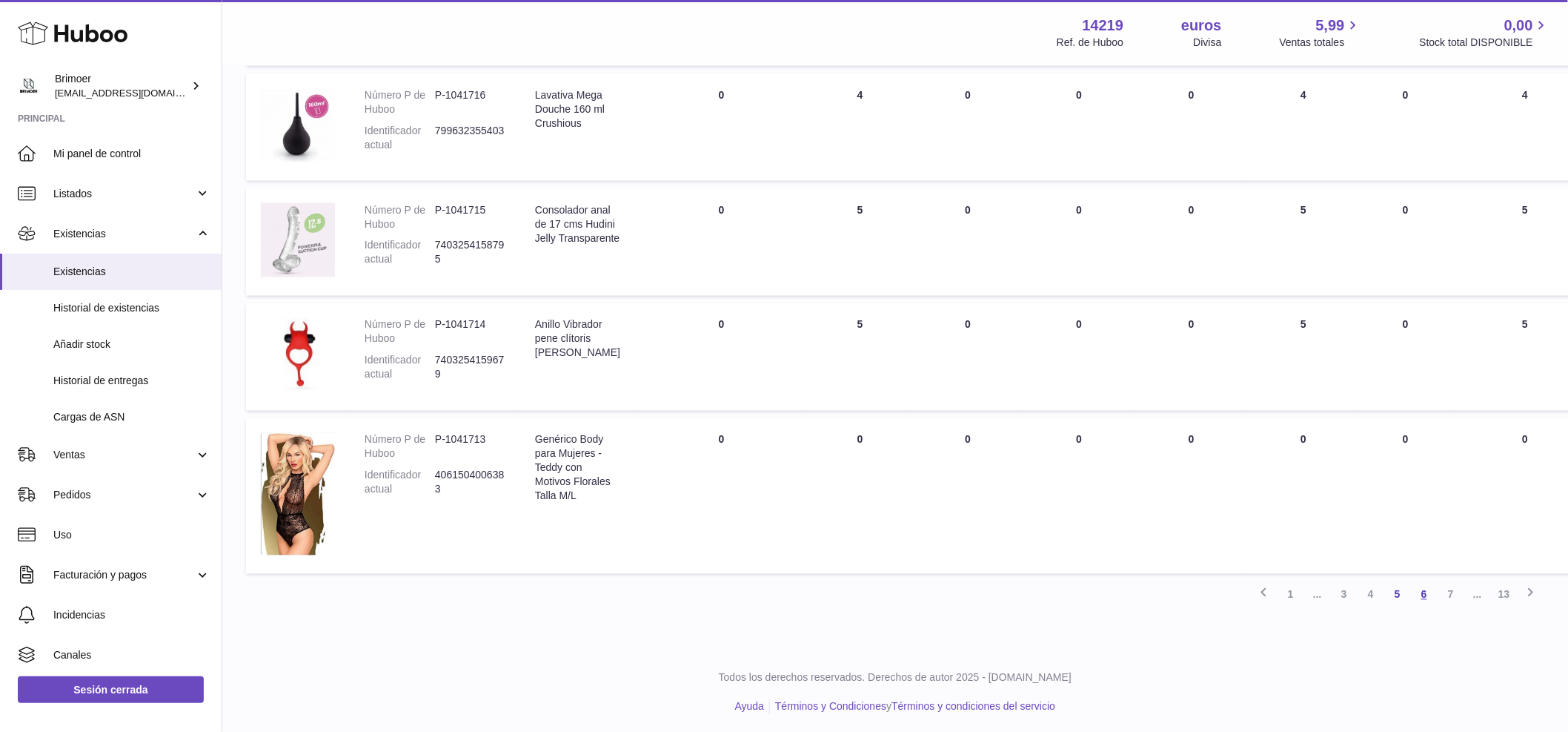
click at [1428, 590] on link "6" at bounding box center [1425, 595] width 27 height 27
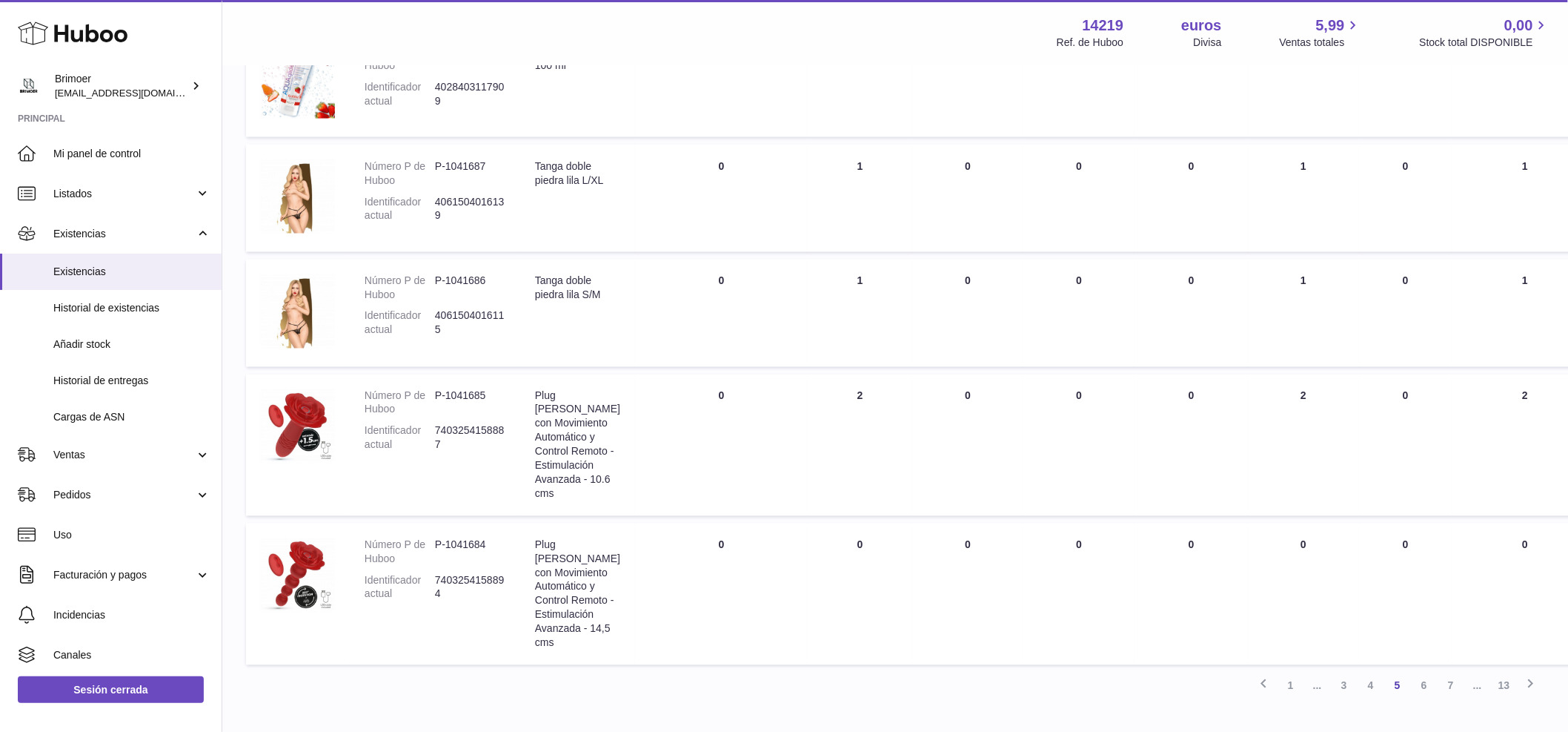
scroll to position [1027, 0]
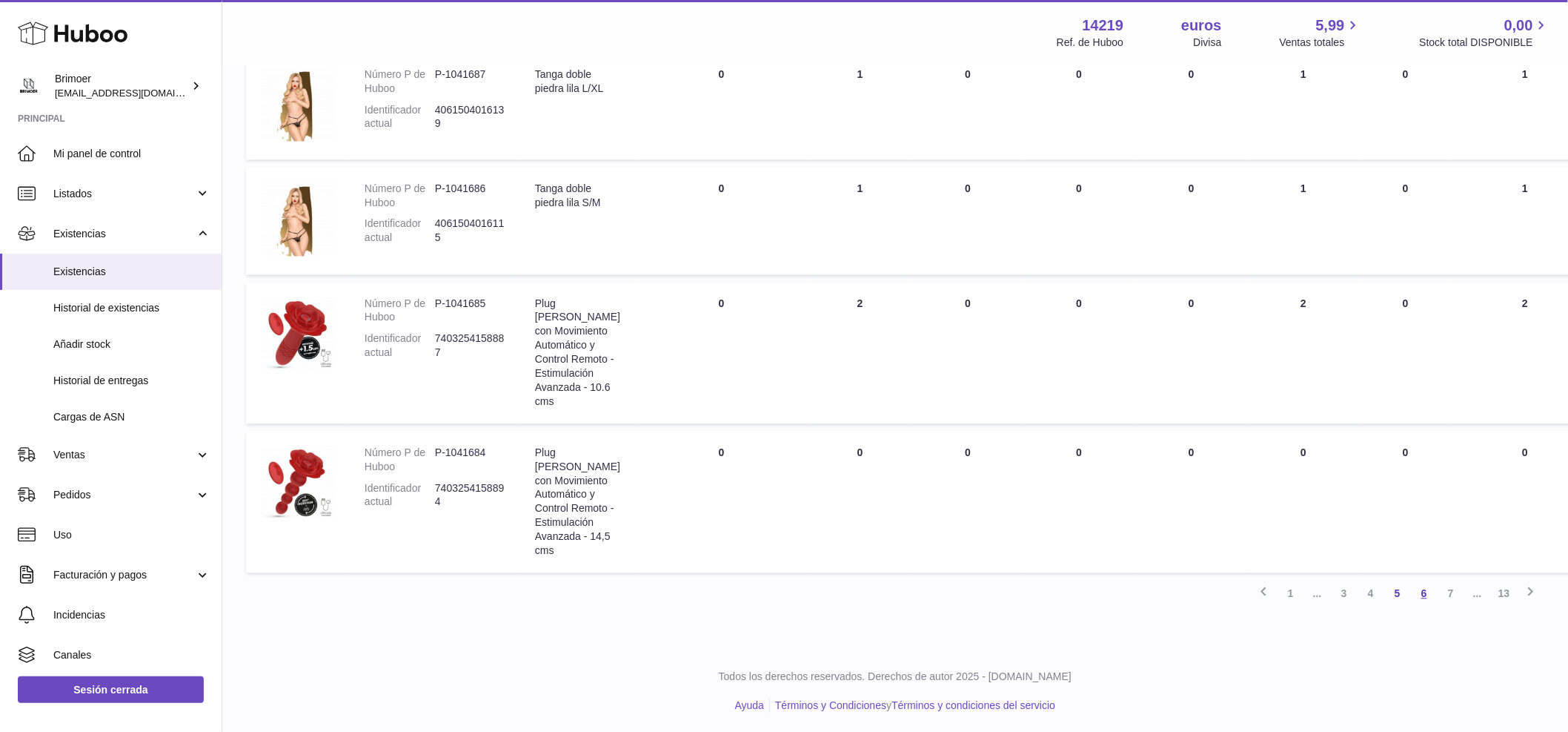
click at [1432, 597] on link "6" at bounding box center [1425, 594] width 27 height 27
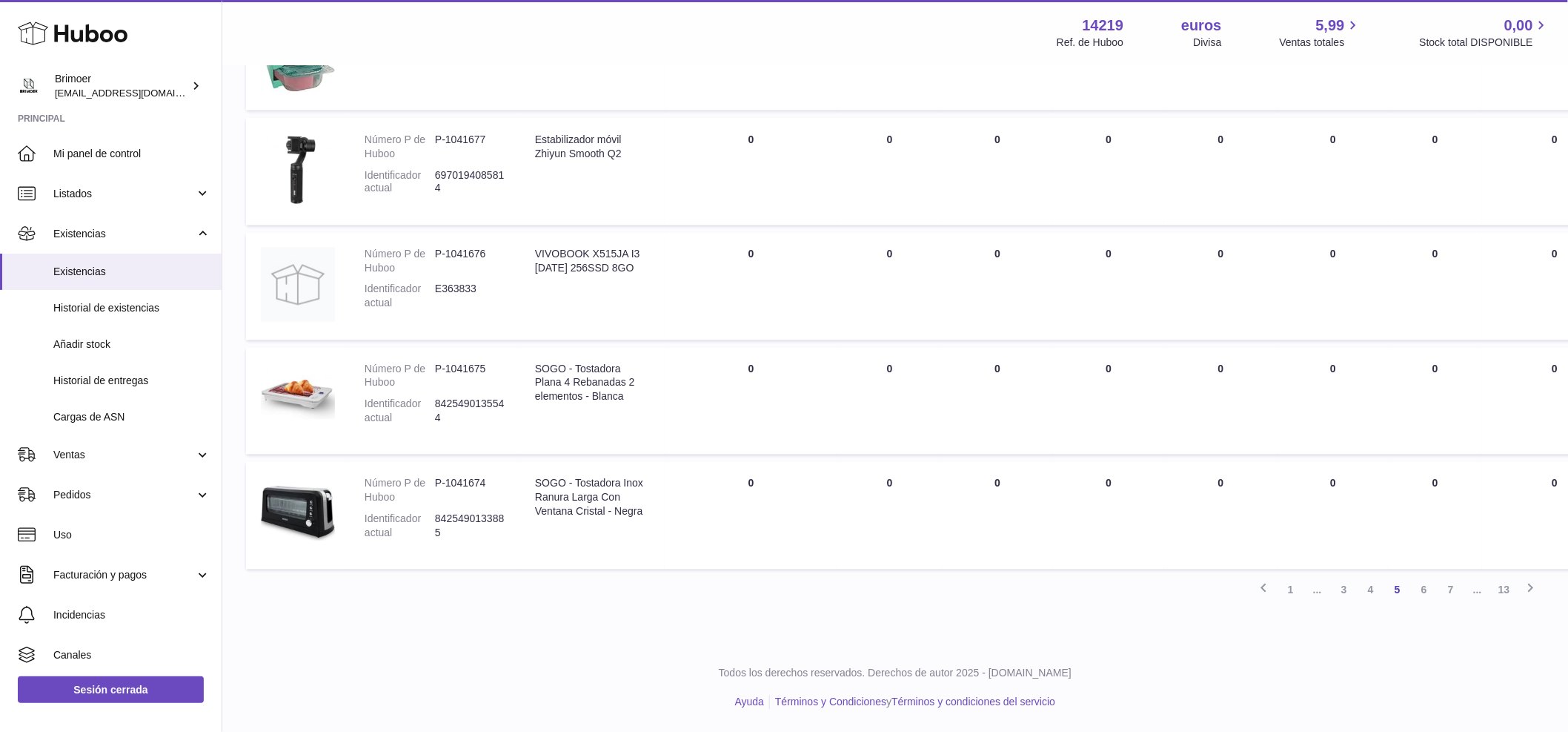
scroll to position [1069, 0]
click at [1420, 604] on link "6" at bounding box center [1425, 590] width 27 height 27
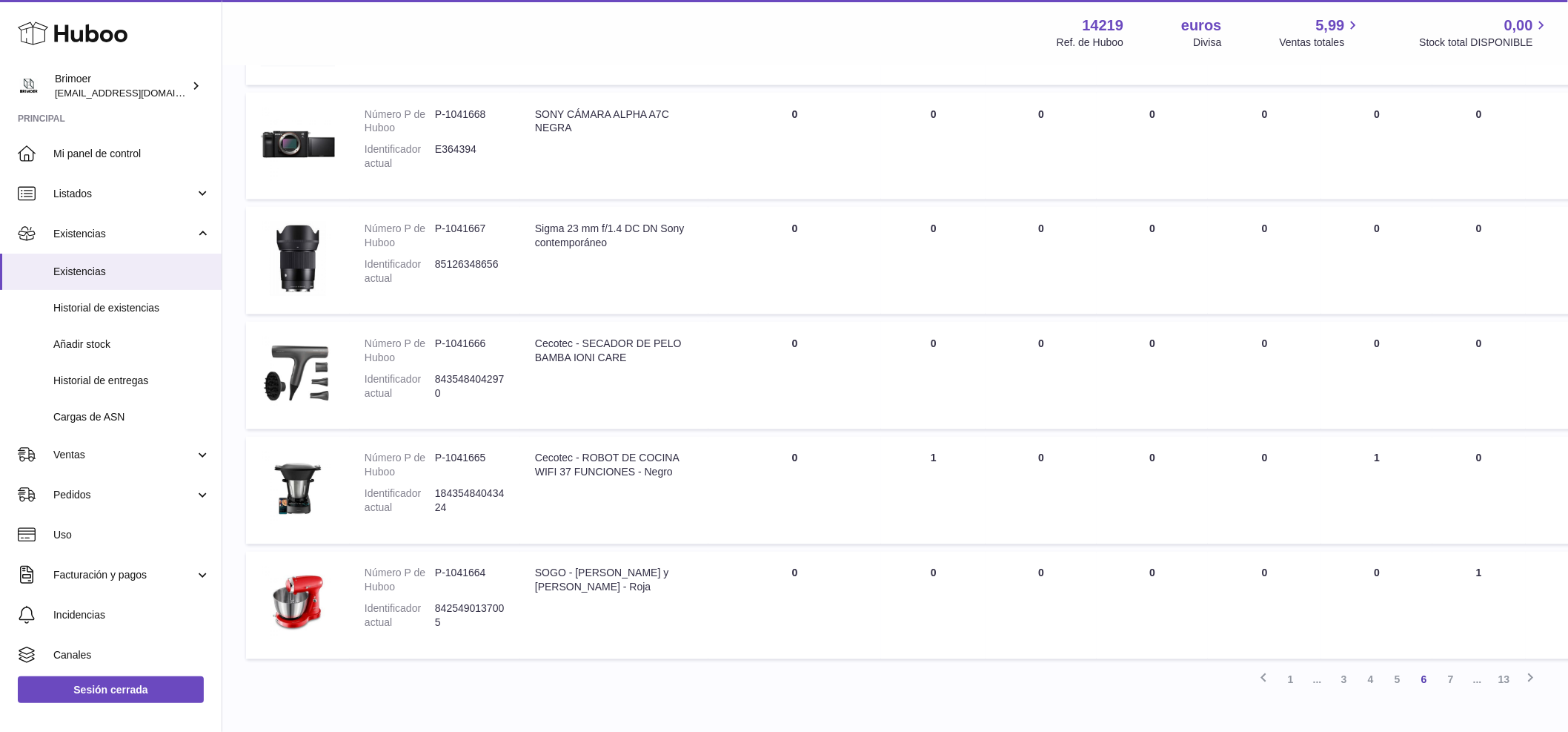
scroll to position [806, 0]
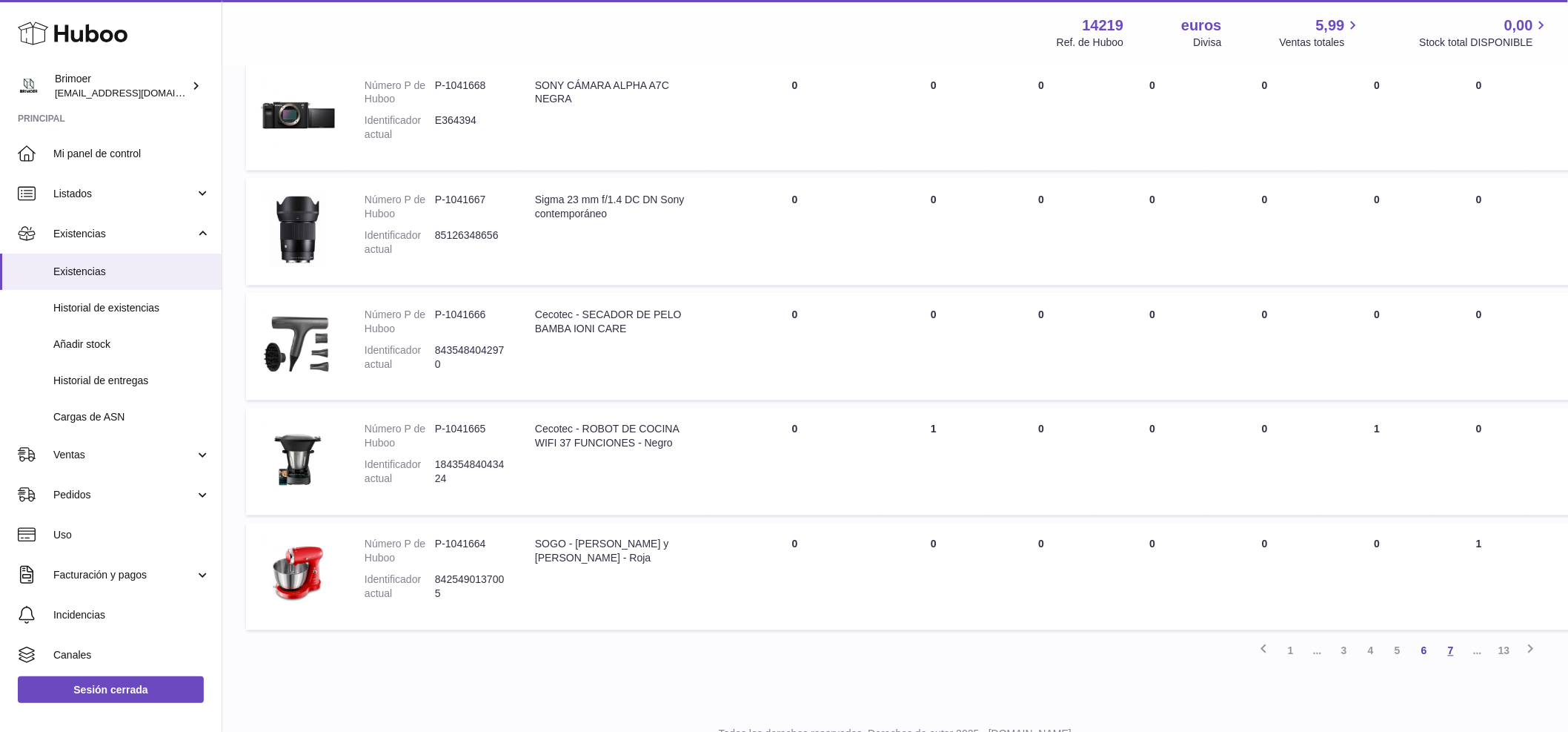
click at [1448, 645] on link "7" at bounding box center [1451, 651] width 27 height 27
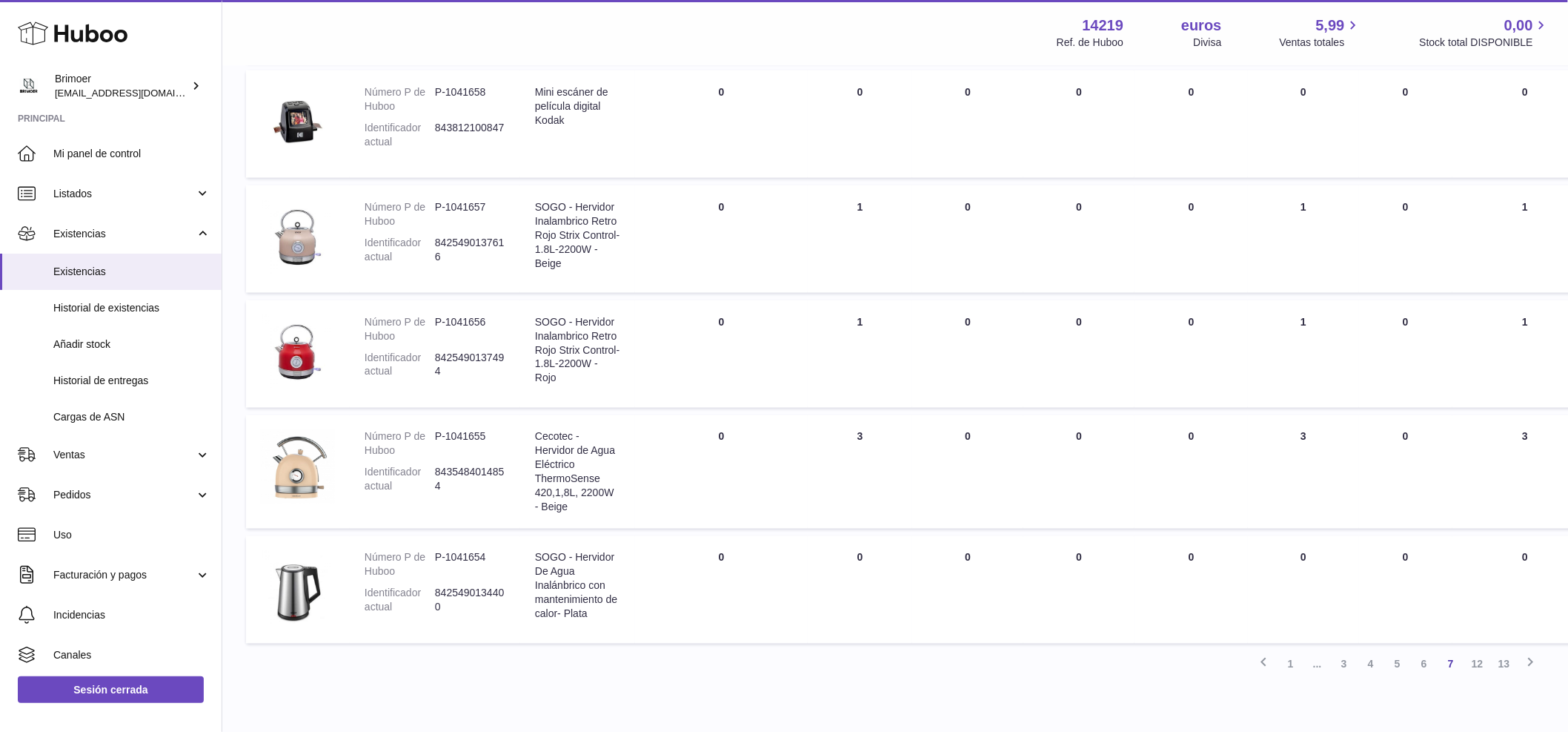
scroll to position [812, 0]
click at [1532, 671] on icon at bounding box center [1532, 661] width 18 height 19
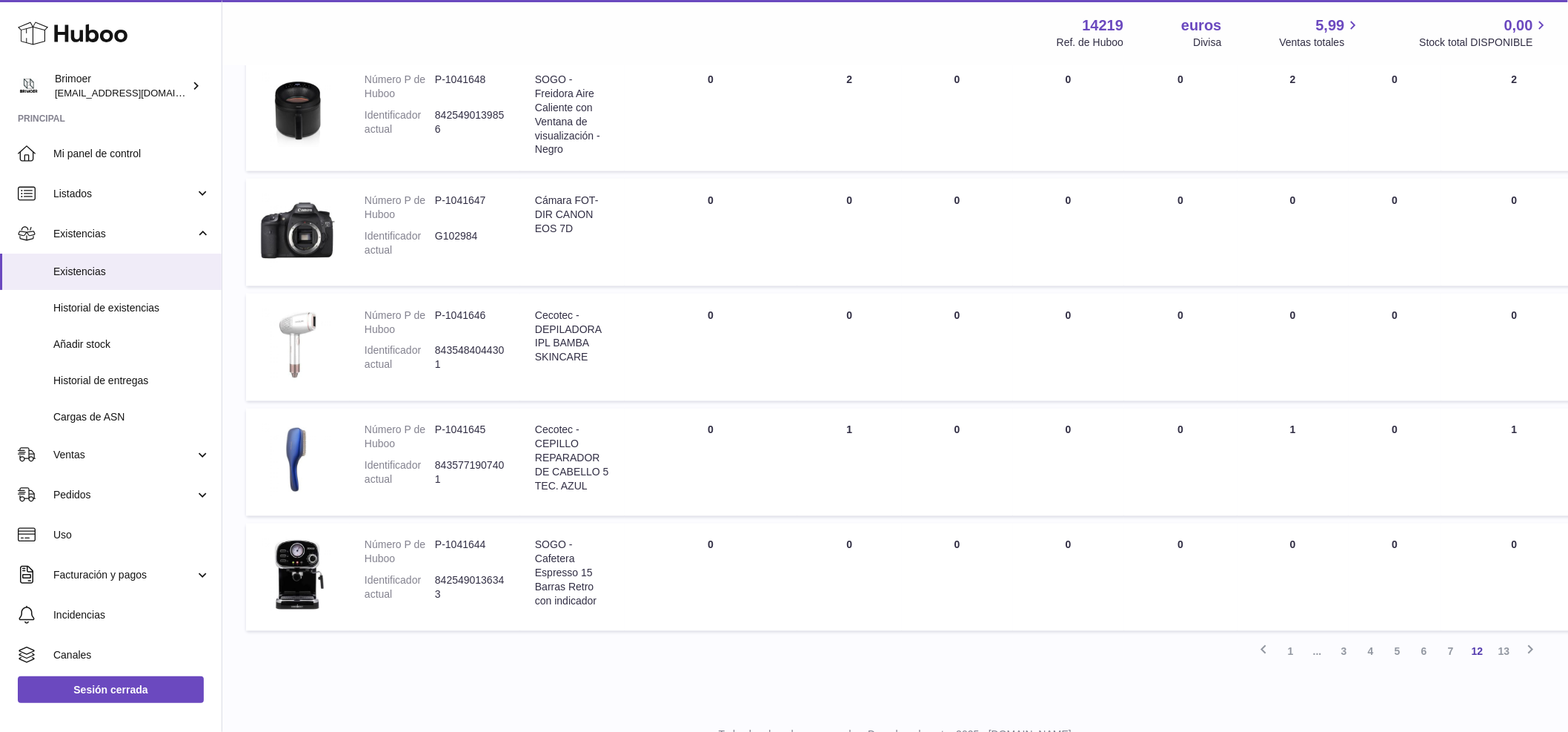
scroll to position [835, 0]
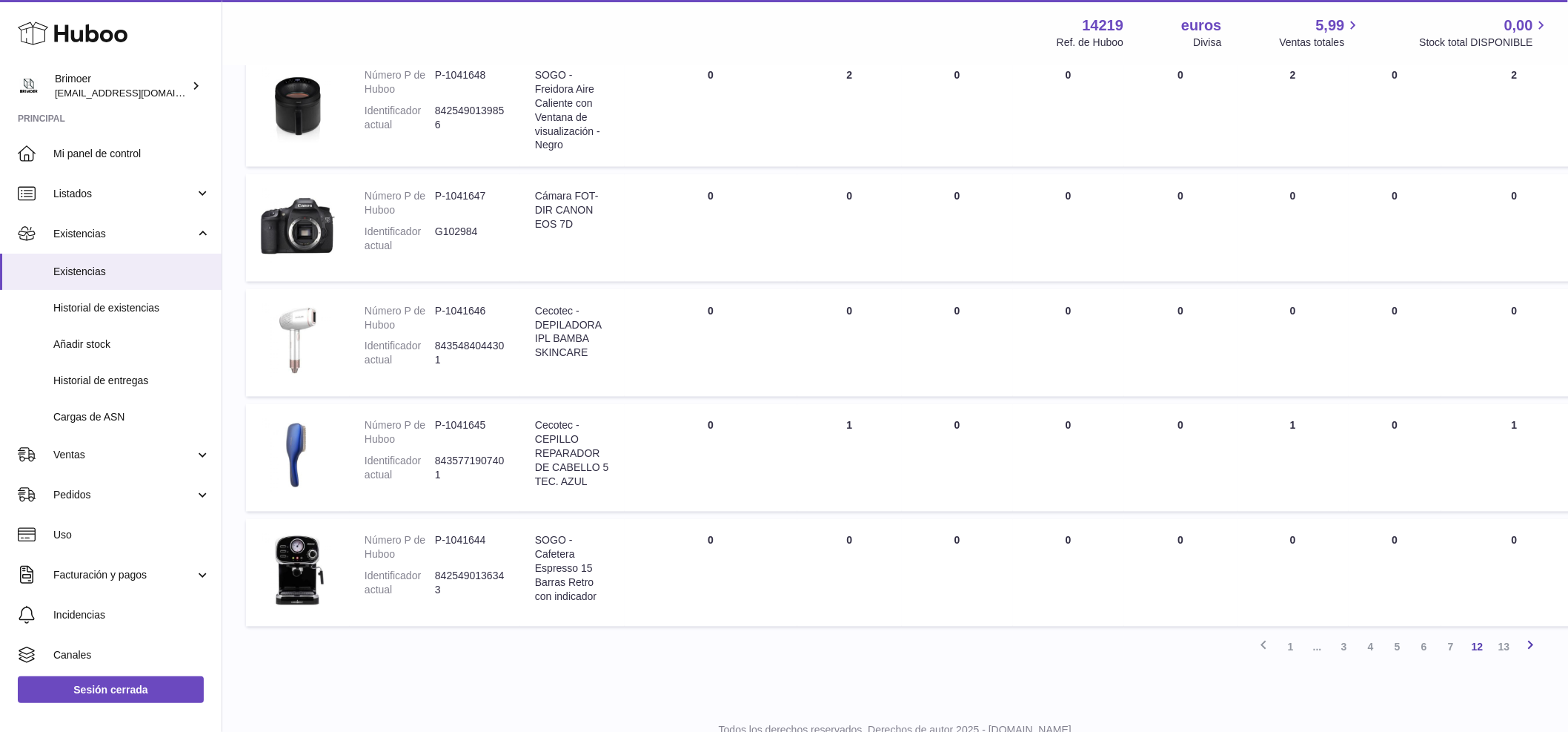
click at [1528, 644] on icon at bounding box center [1532, 645] width 18 height 19
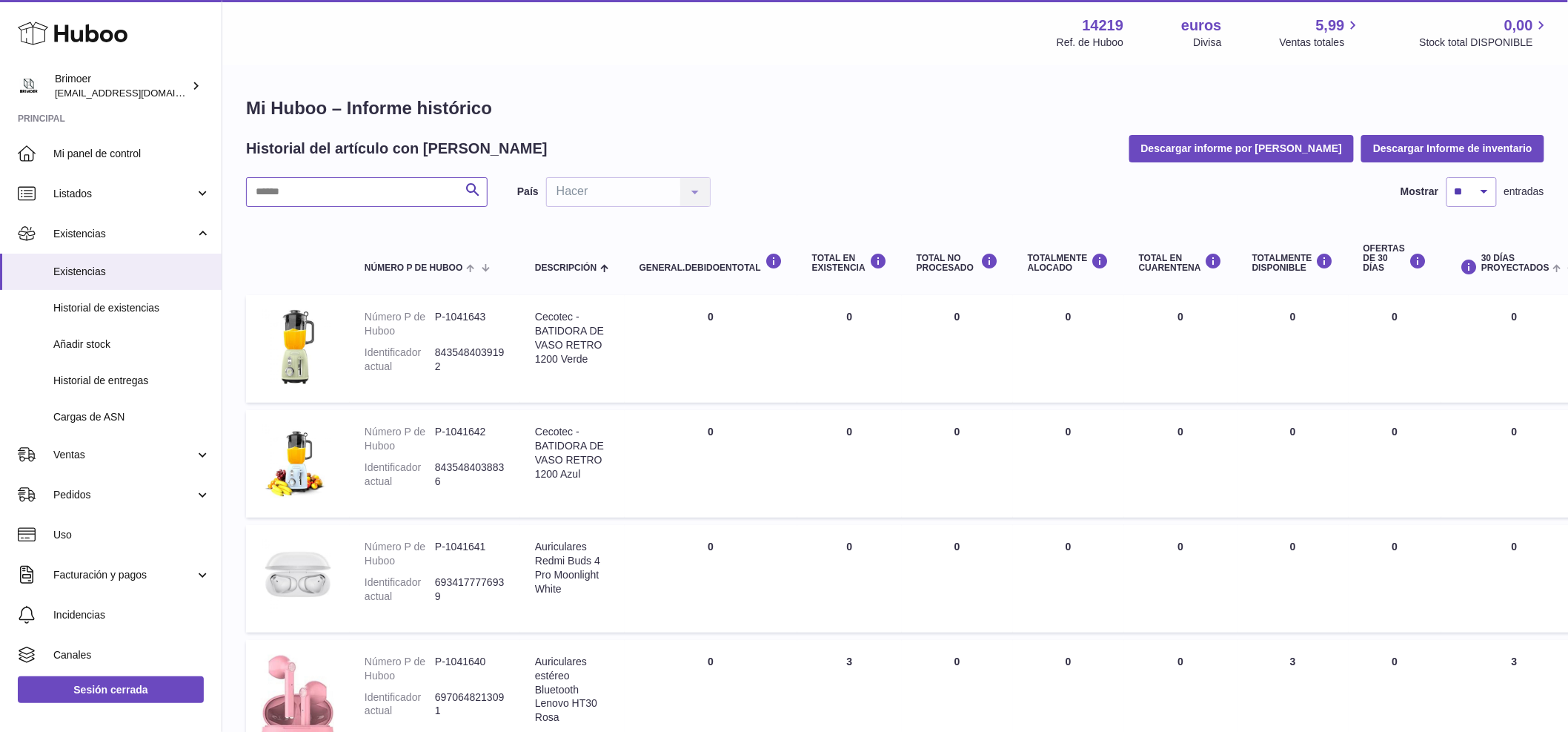
click at [298, 189] on input "text" at bounding box center [366, 192] width 242 height 30
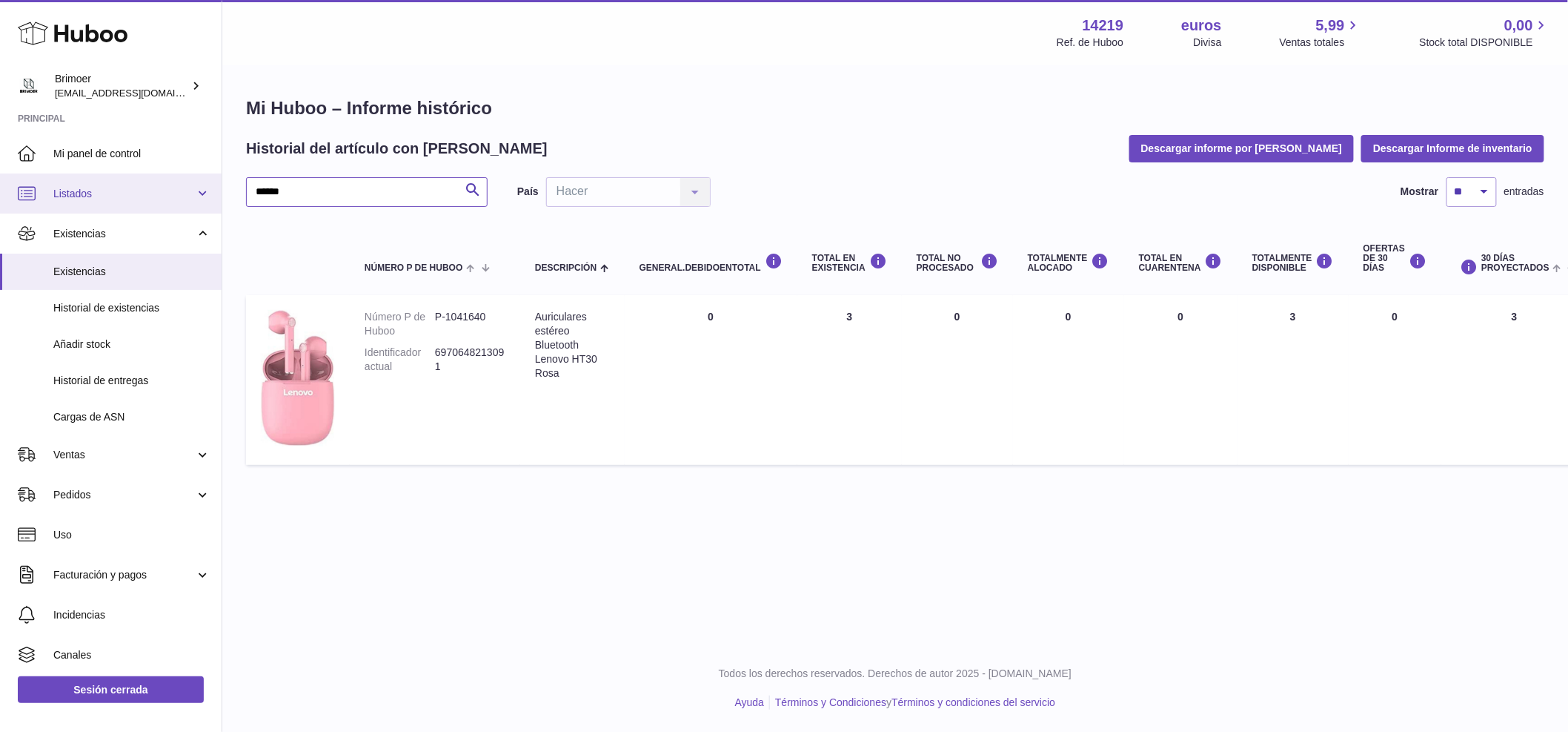
drag, startPoint x: 280, startPoint y: 190, endPoint x: 188, endPoint y: 181, distance: 92.4
click at [188, 183] on div "Huboo Brimoer [EMAIL_ADDRESS][DOMAIN_NAME] Principal Mi panel de control Listad…" at bounding box center [784, 366] width 1568 height 732
type input "*****"
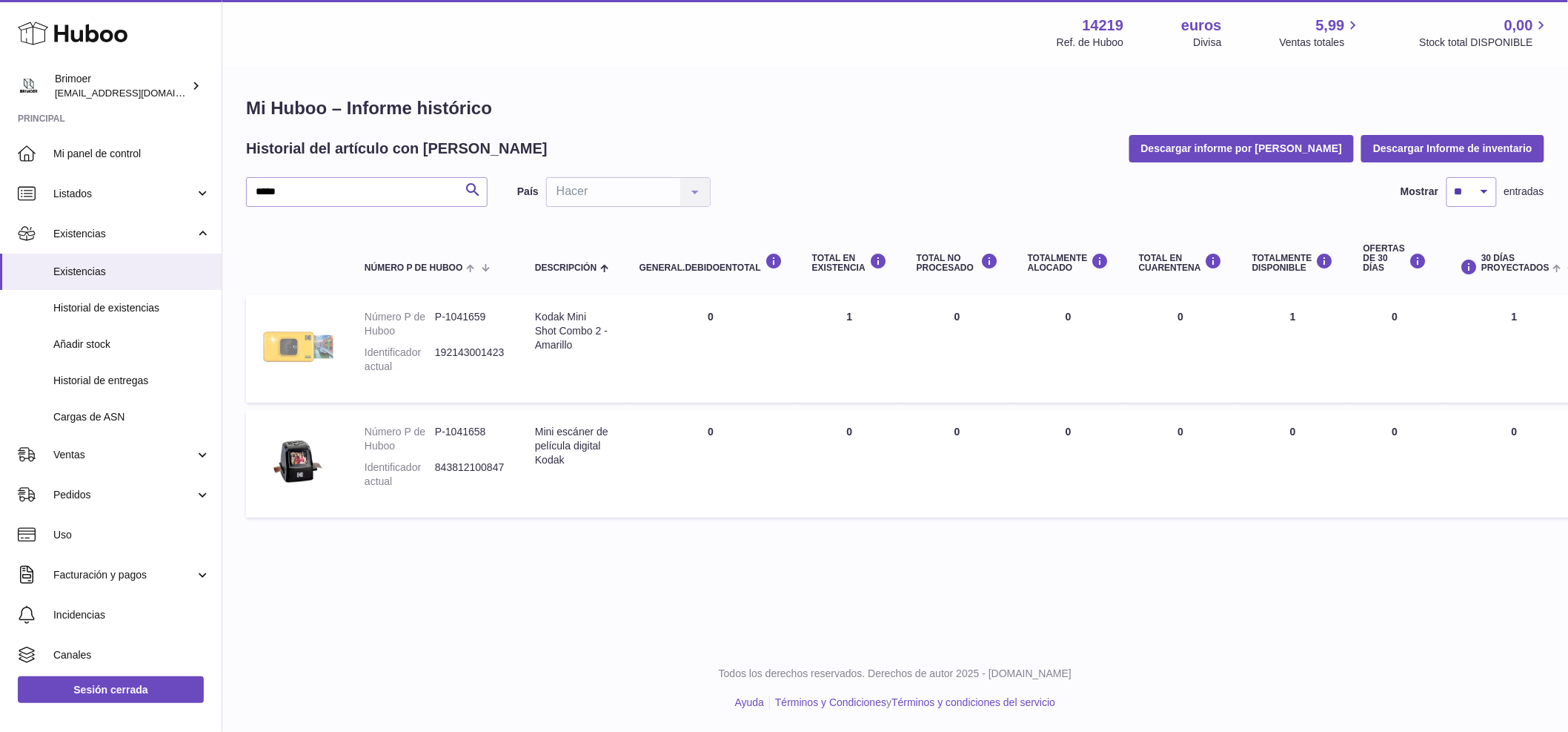
click at [311, 347] on img at bounding box center [298, 347] width 74 height 74
